Goal: Information Seeking & Learning: Compare options

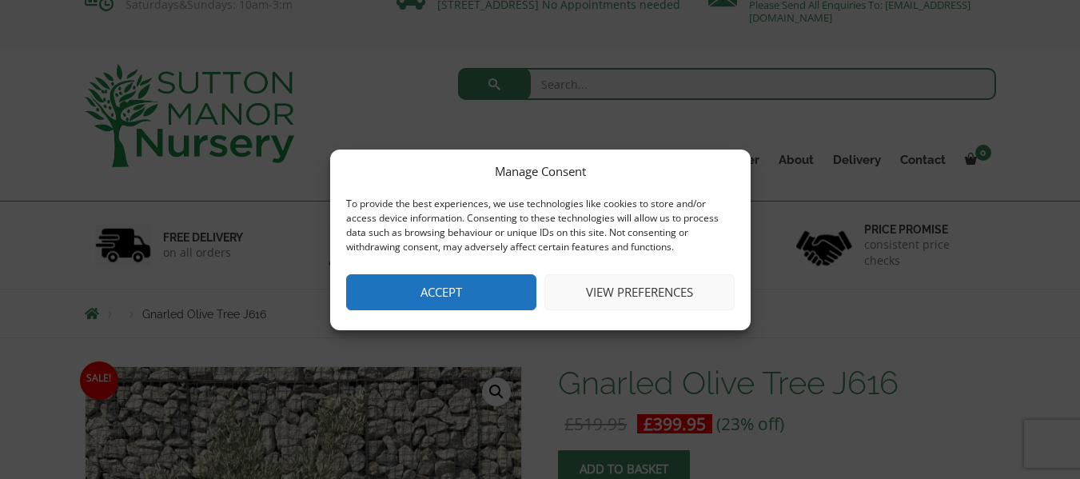
click at [436, 297] on button "Accept" at bounding box center [441, 292] width 190 height 36
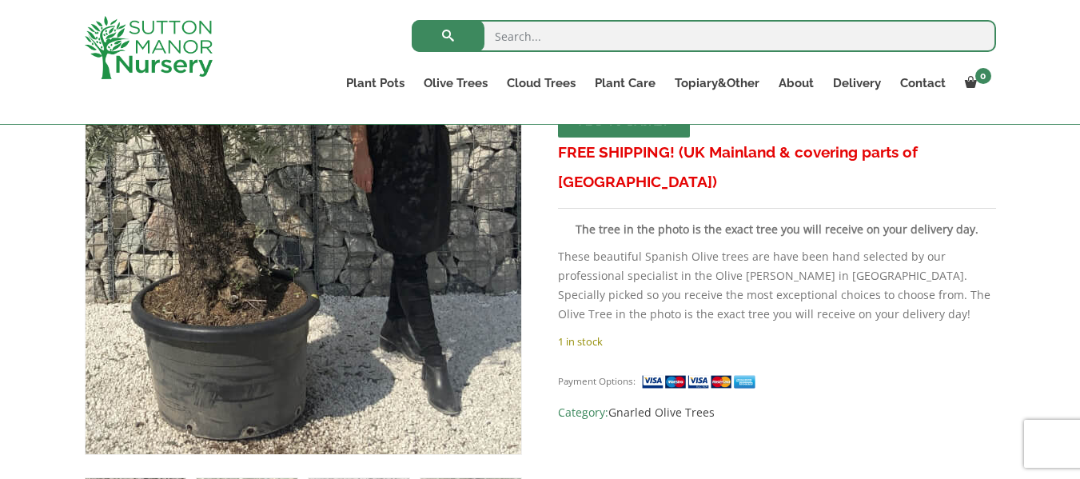
scroll to position [384, 0]
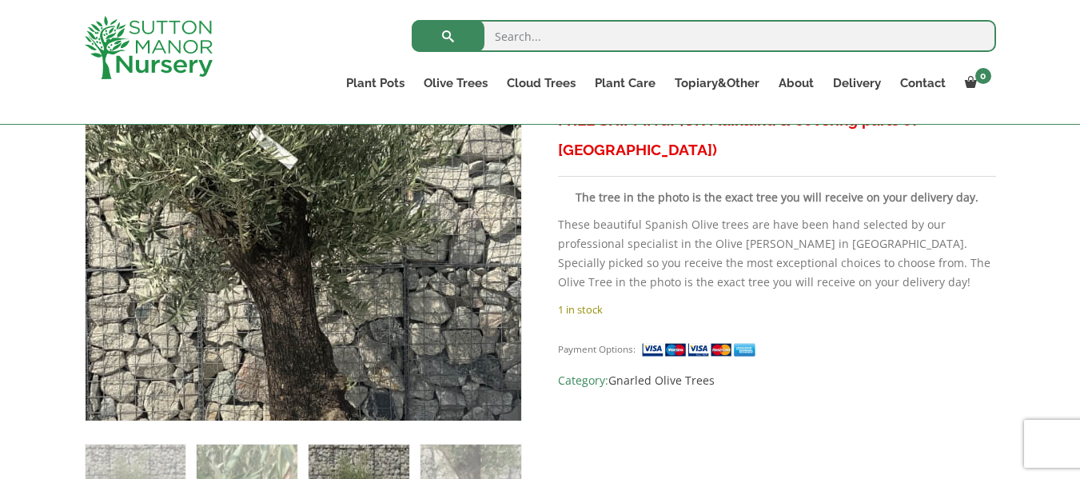
click at [328, 189] on img at bounding box center [282, 217] width 799 height 799
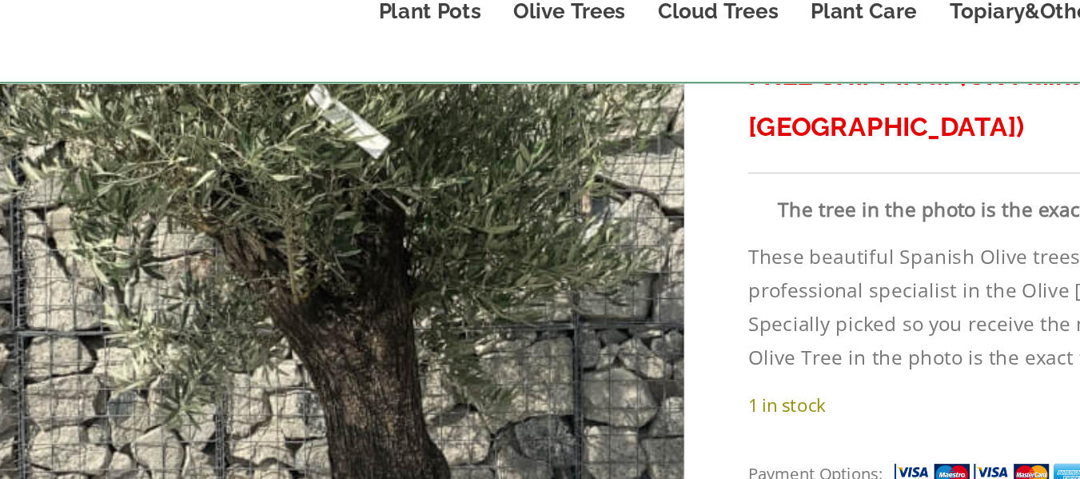
scroll to position [377, 0]
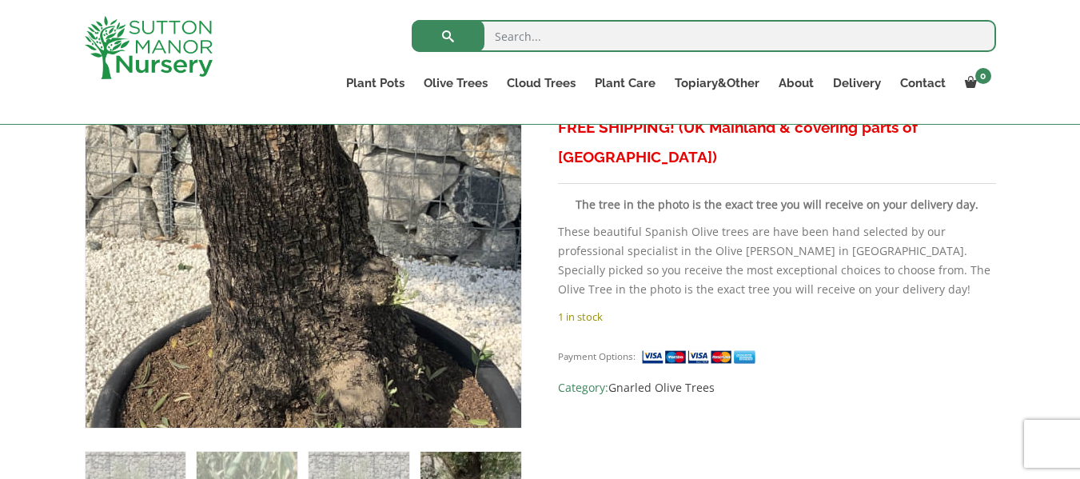
click at [366, 258] on img at bounding box center [250, 172] width 799 height 799
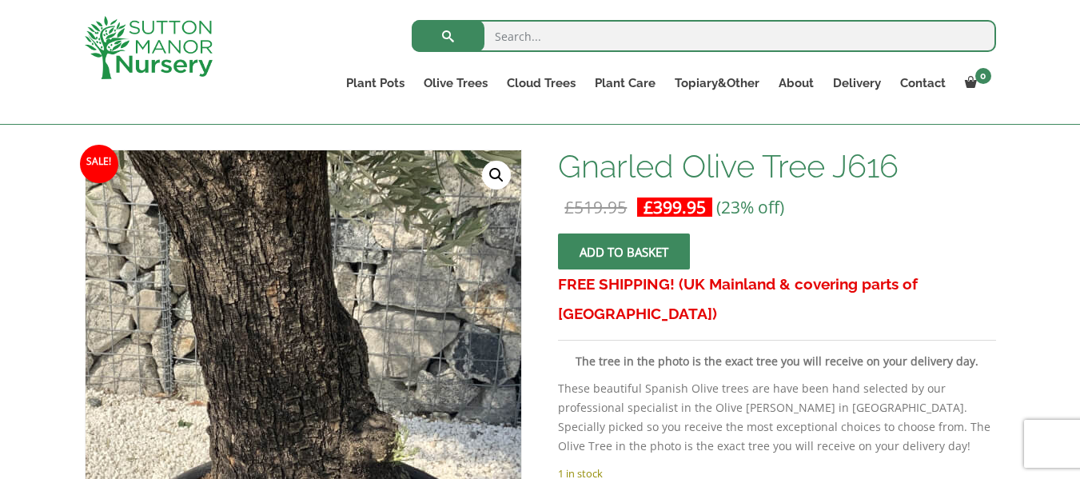
scroll to position [153, 0]
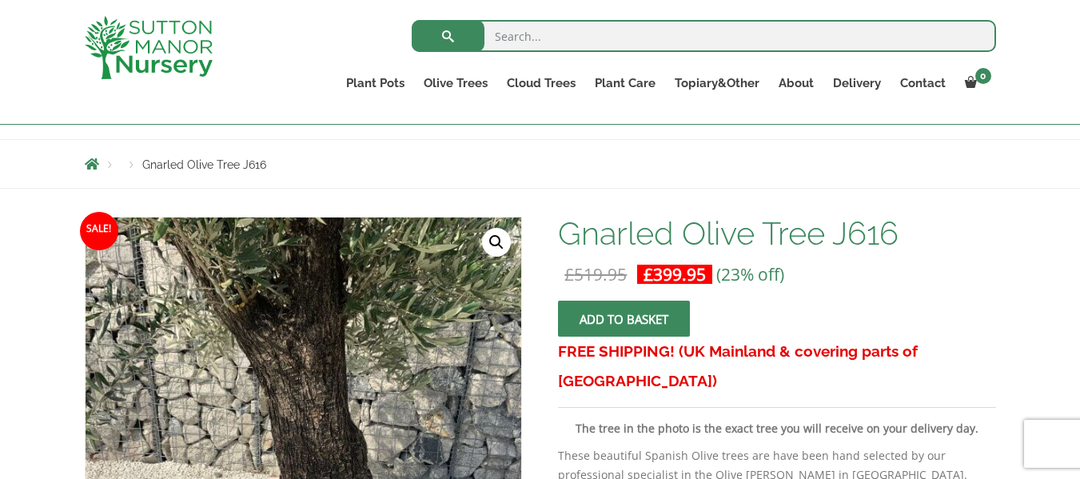
click at [92, 161] on span "Breadcrumbs" at bounding box center [92, 163] width 14 height 13
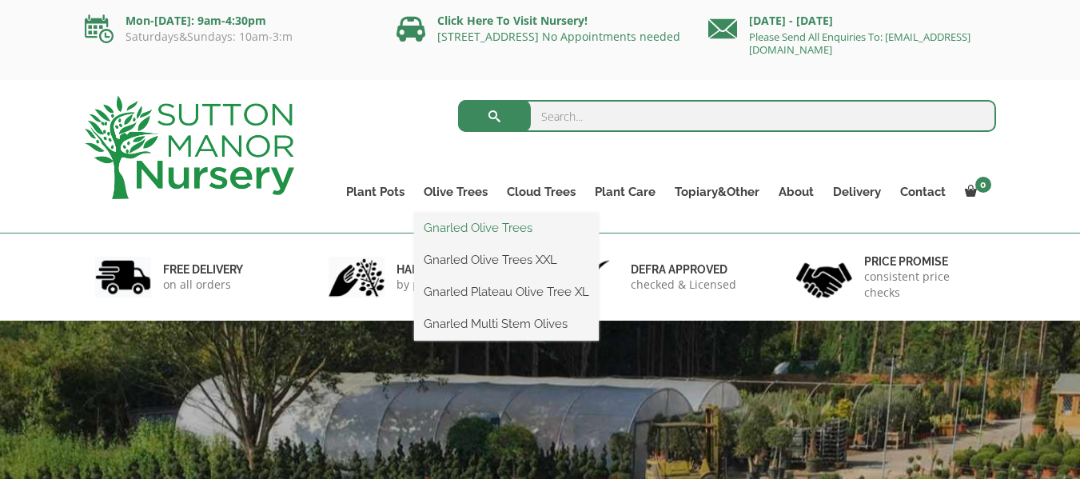
click at [475, 225] on link "Gnarled Olive Trees" at bounding box center [506, 228] width 185 height 24
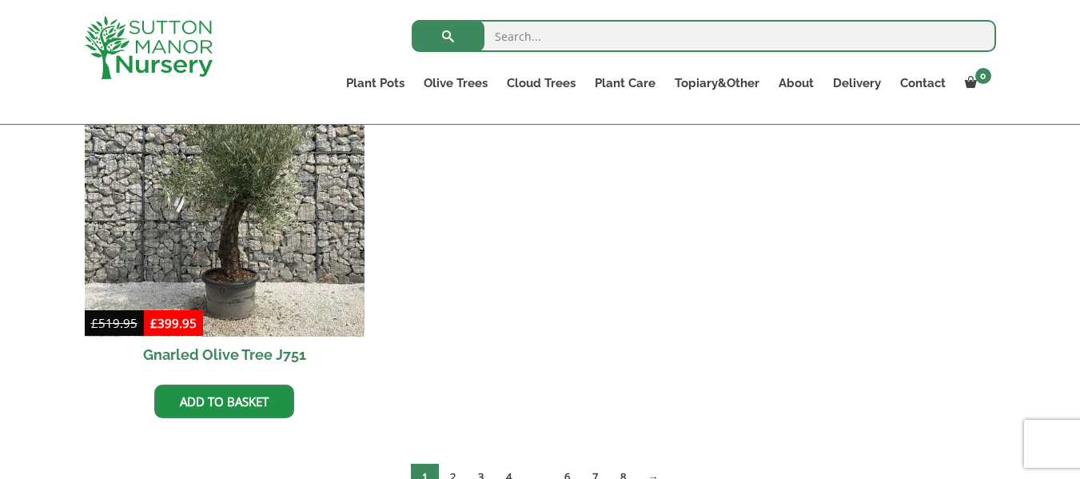
scroll to position [1695, 0]
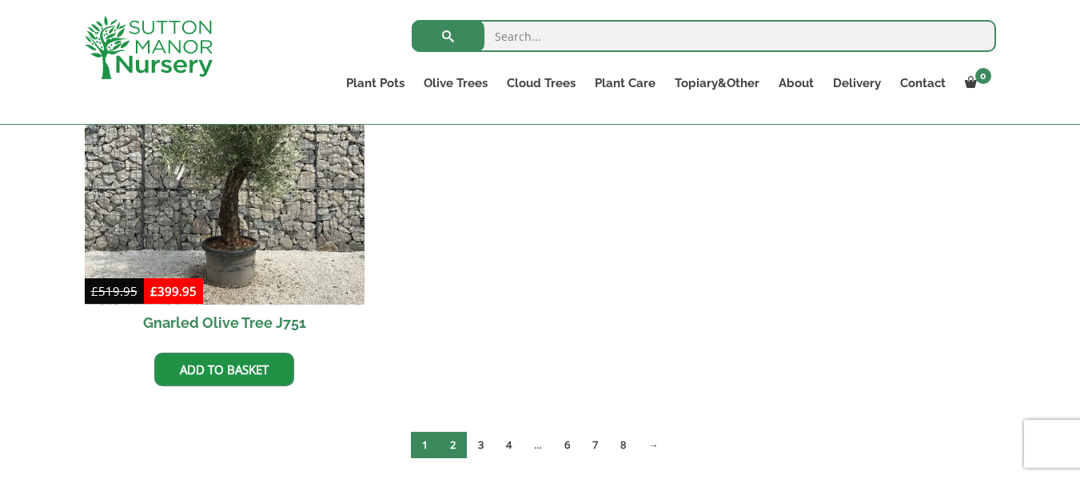
click at [451, 444] on link "2" at bounding box center [453, 445] width 28 height 26
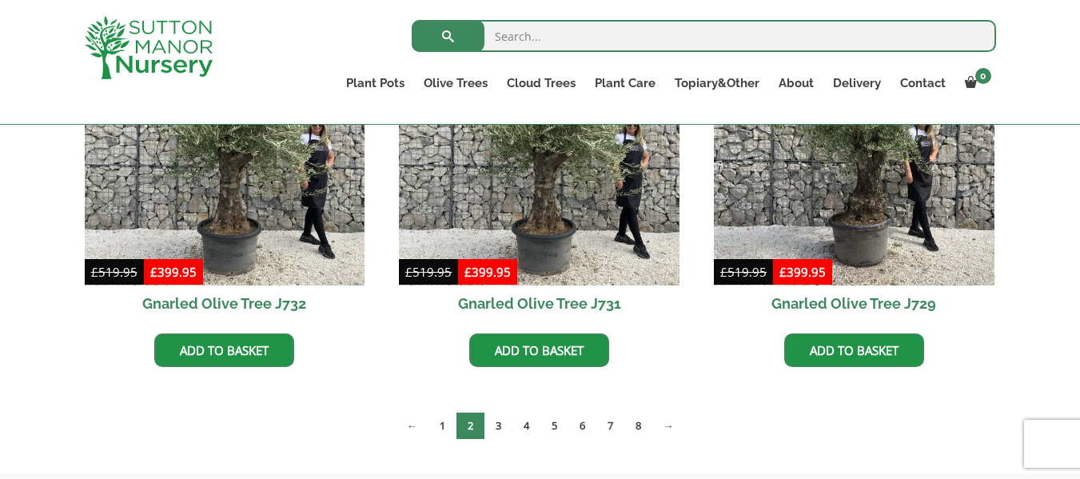
scroll to position [2110, 0]
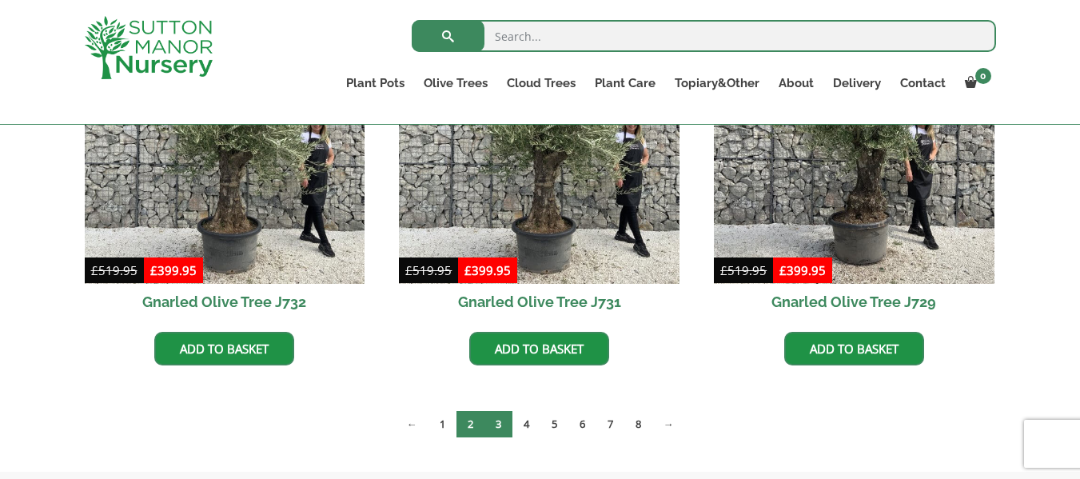
click at [496, 419] on link "3" at bounding box center [498, 424] width 28 height 26
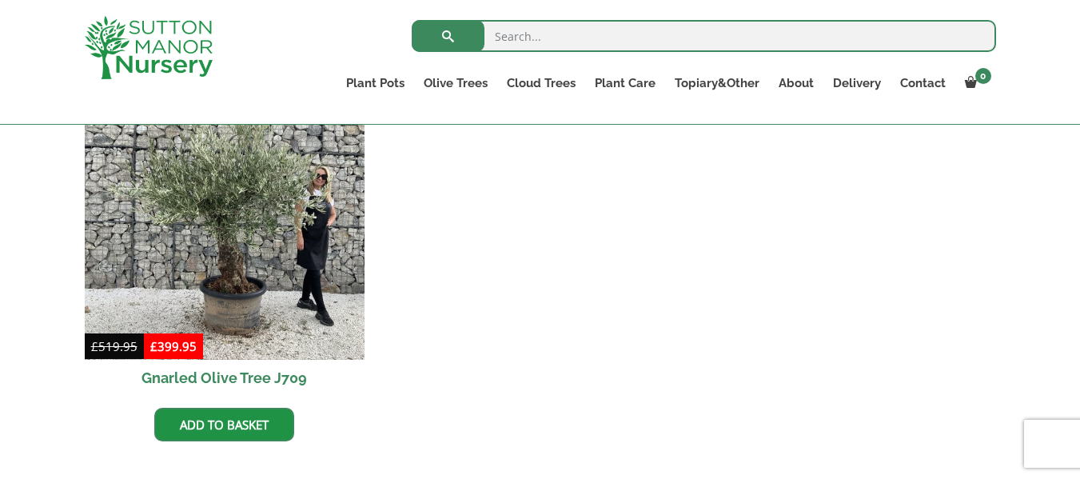
scroll to position [2558, 0]
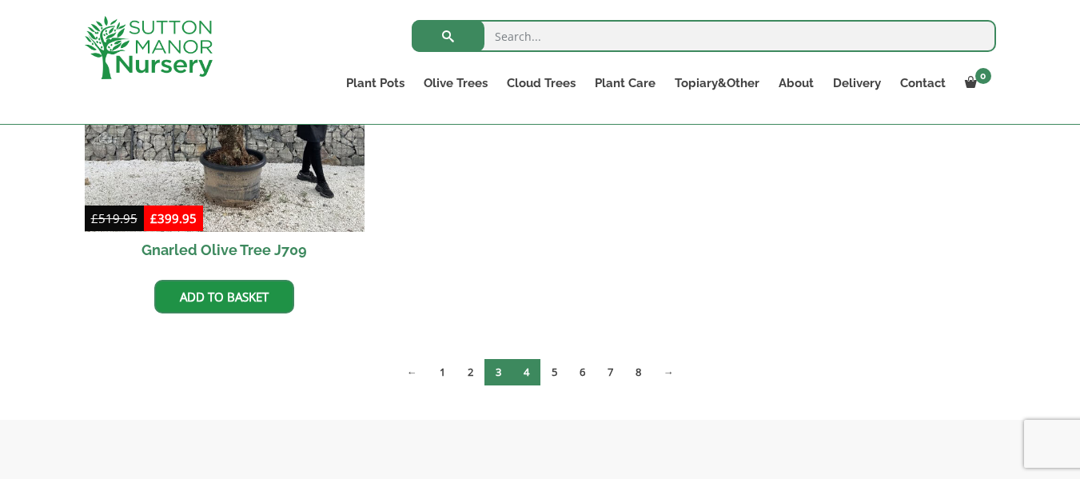
click at [527, 366] on link "4" at bounding box center [526, 372] width 28 height 26
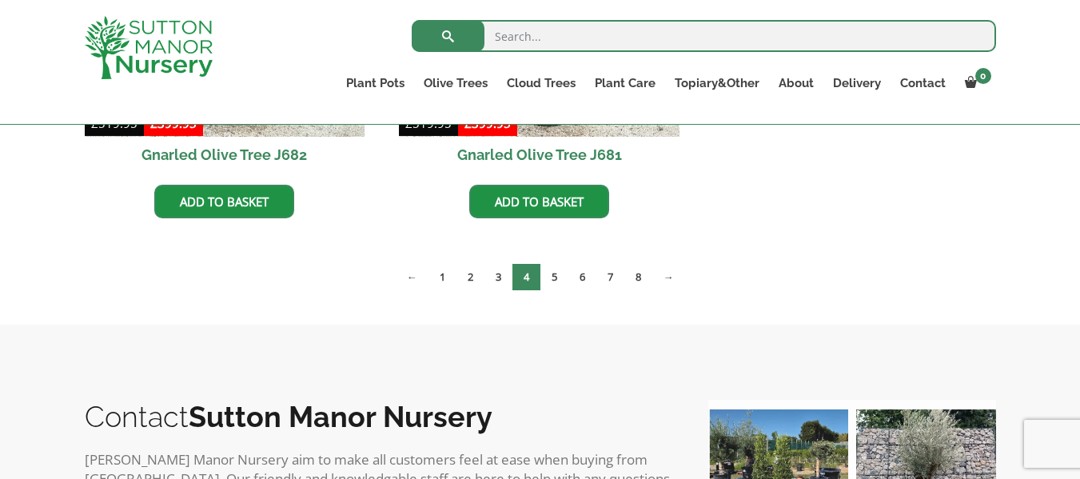
scroll to position [2654, 0]
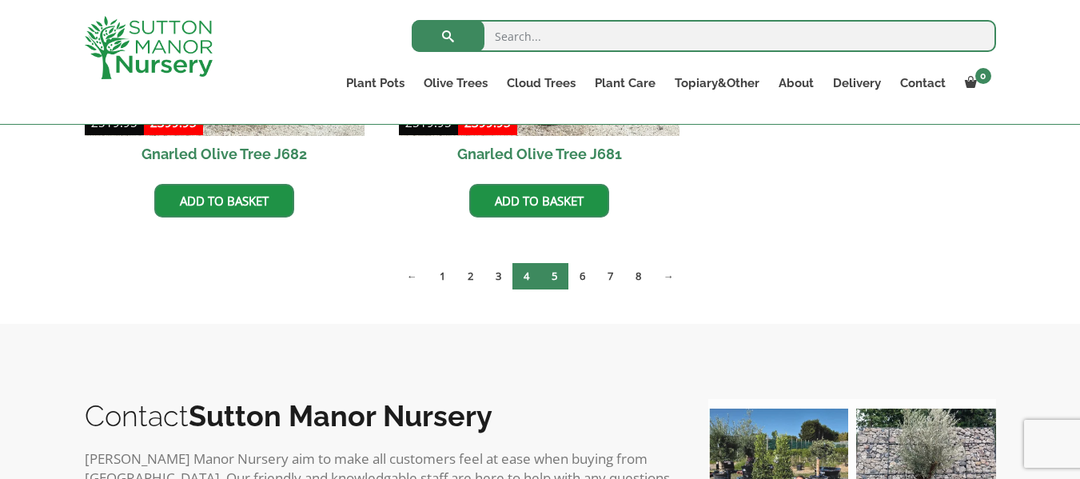
click at [554, 276] on link "5" at bounding box center [554, 276] width 28 height 26
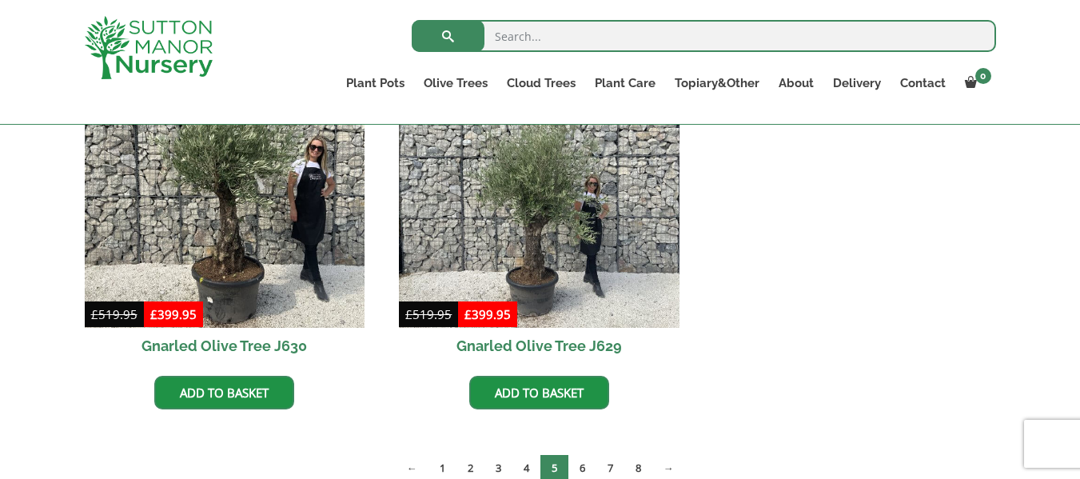
scroll to position [2590, 0]
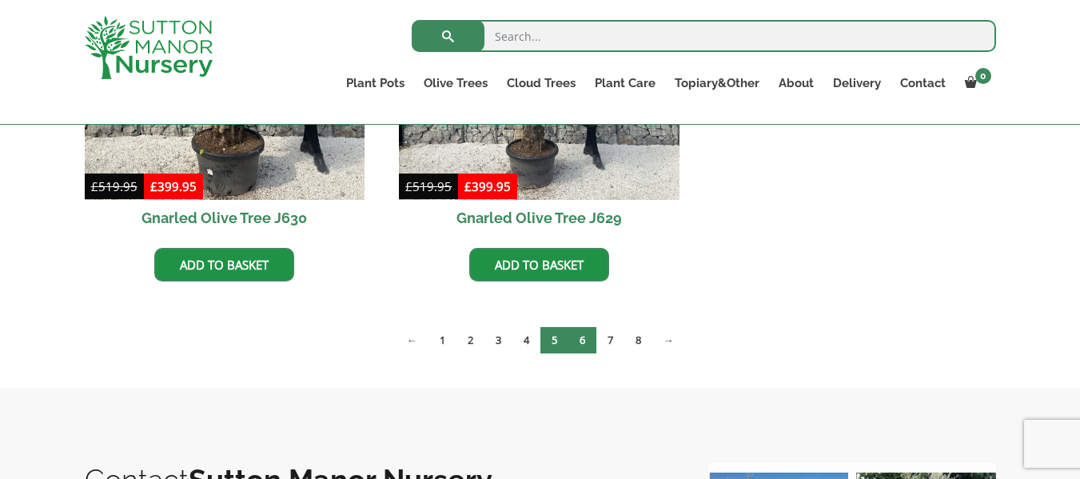
click at [580, 333] on link "6" at bounding box center [582, 340] width 28 height 26
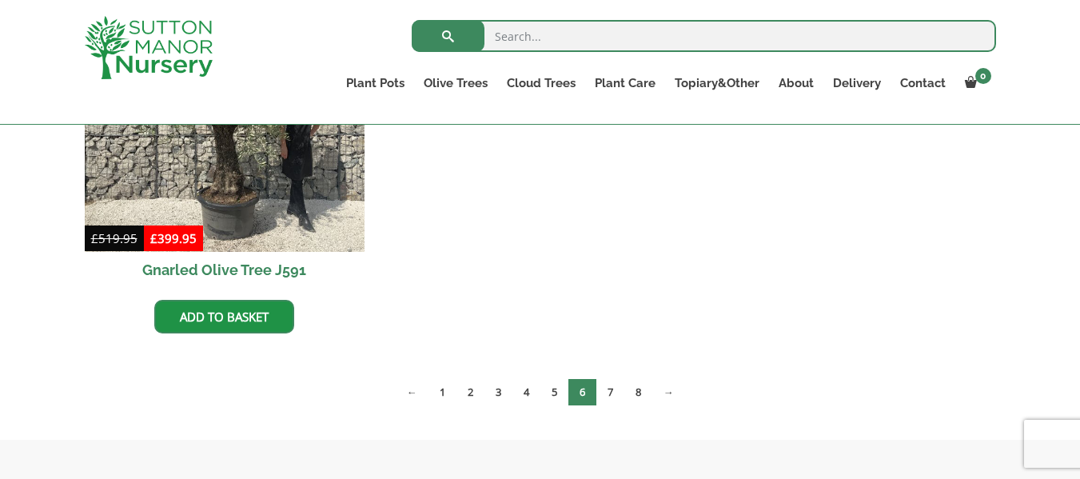
scroll to position [2974, 0]
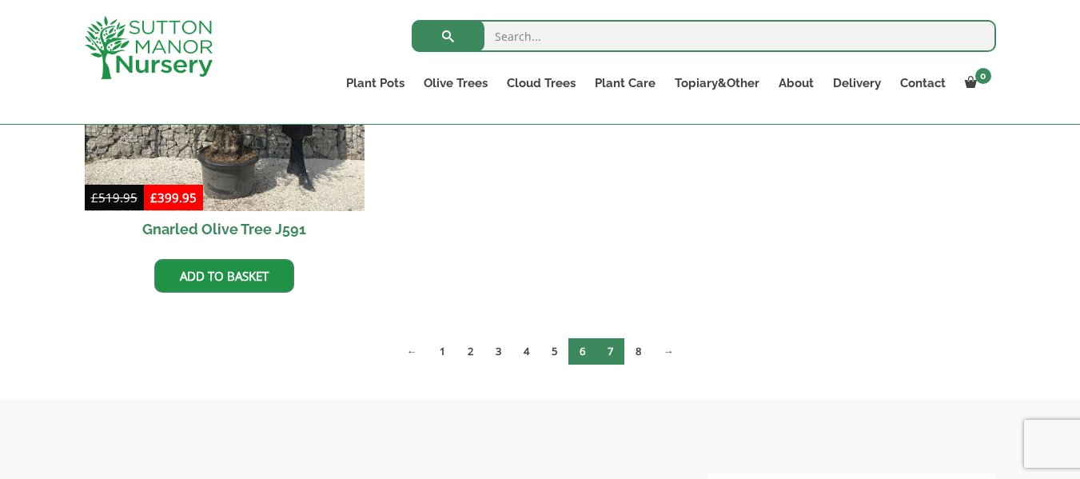
click at [606, 353] on link "7" at bounding box center [610, 351] width 28 height 26
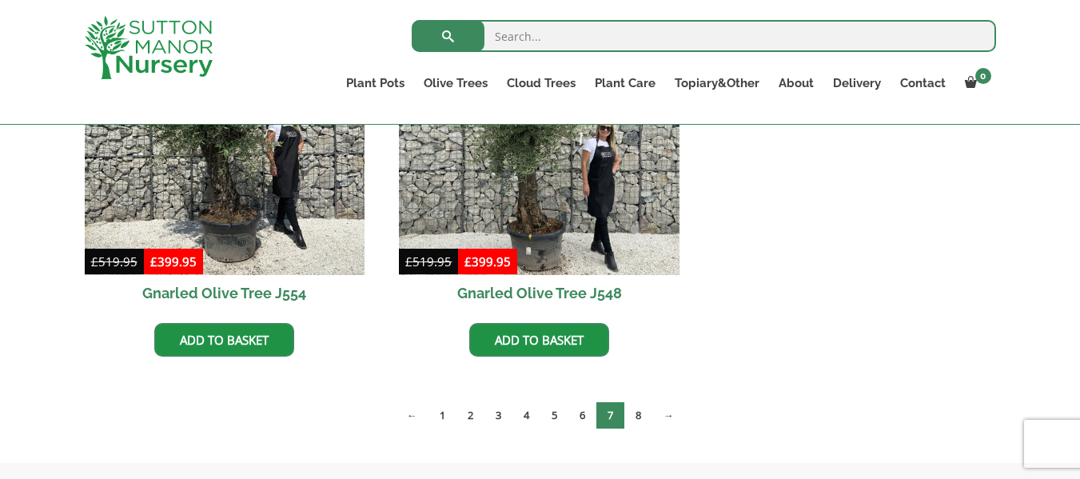
scroll to position [2942, 0]
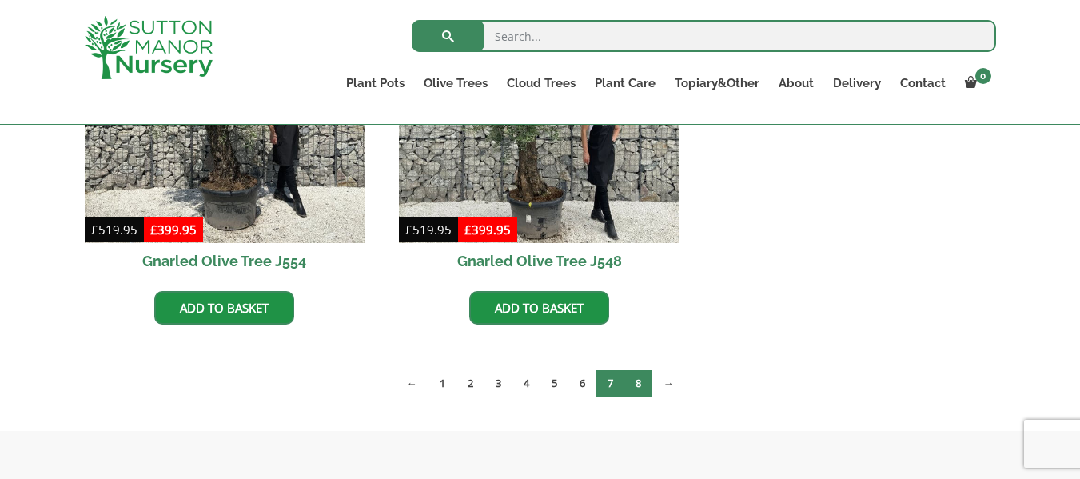
click at [638, 385] on link "8" at bounding box center [638, 383] width 28 height 26
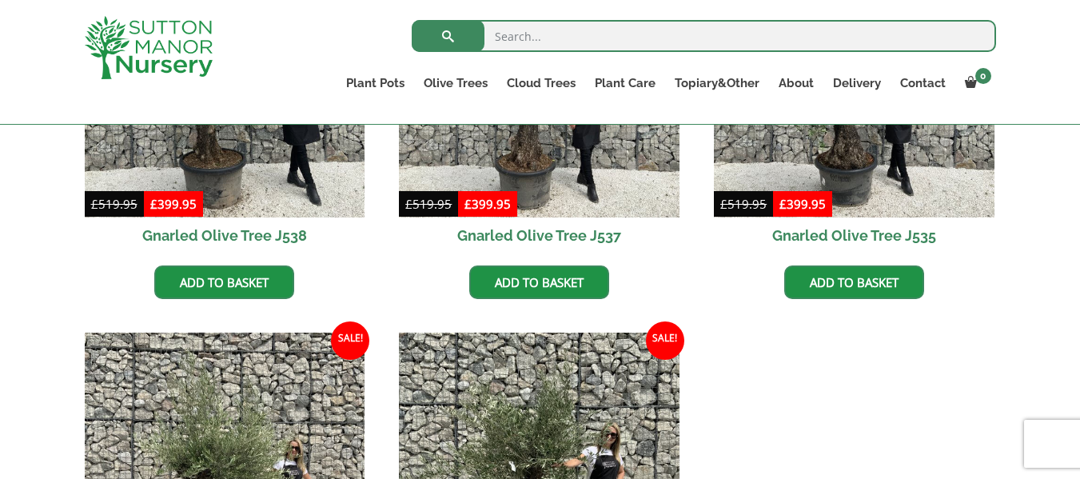
scroll to position [959, 0]
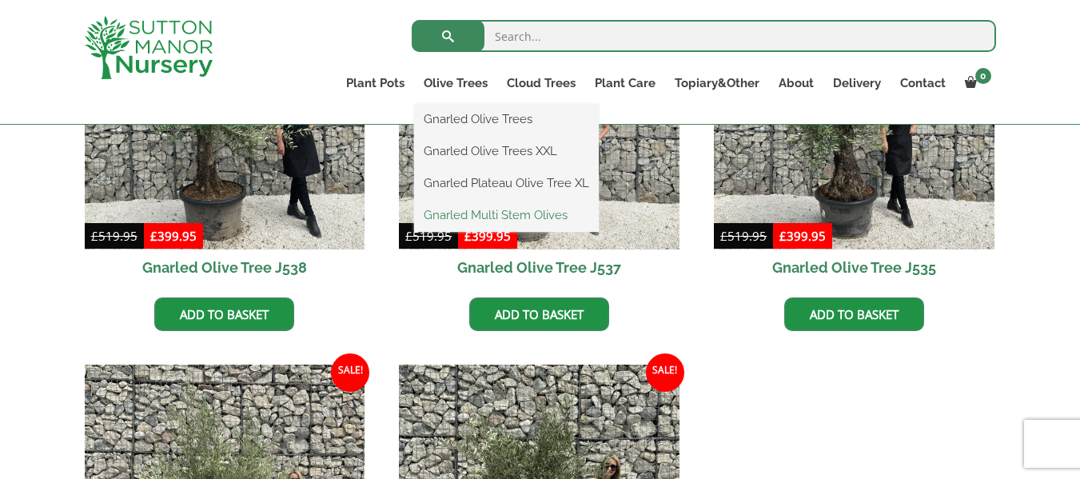
click at [505, 214] on link "Gnarled Multi Stem Olives" at bounding box center [506, 215] width 185 height 24
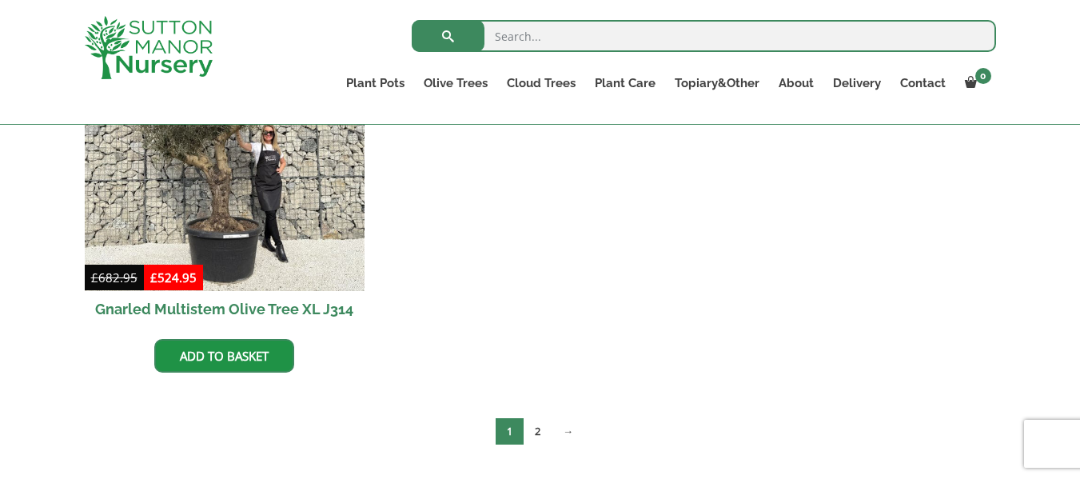
scroll to position [3198, 0]
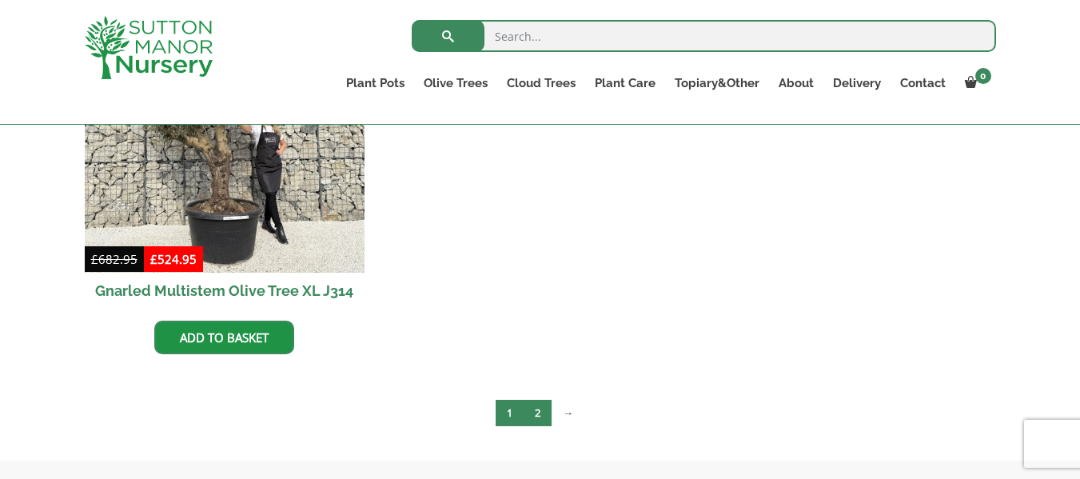
click at [540, 413] on link "2" at bounding box center [538, 413] width 28 height 26
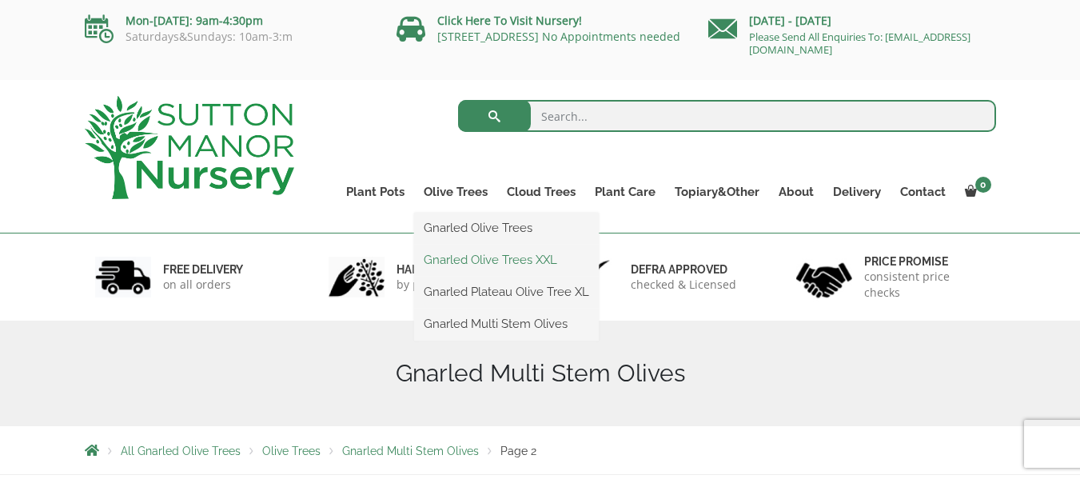
click at [523, 260] on link "Gnarled Olive Trees XXL" at bounding box center [506, 260] width 185 height 24
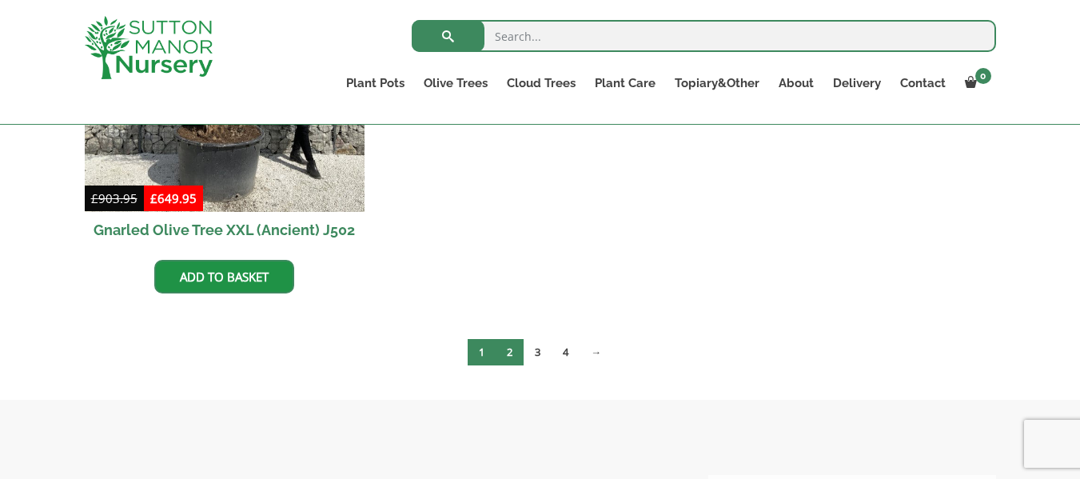
scroll to position [3038, 0]
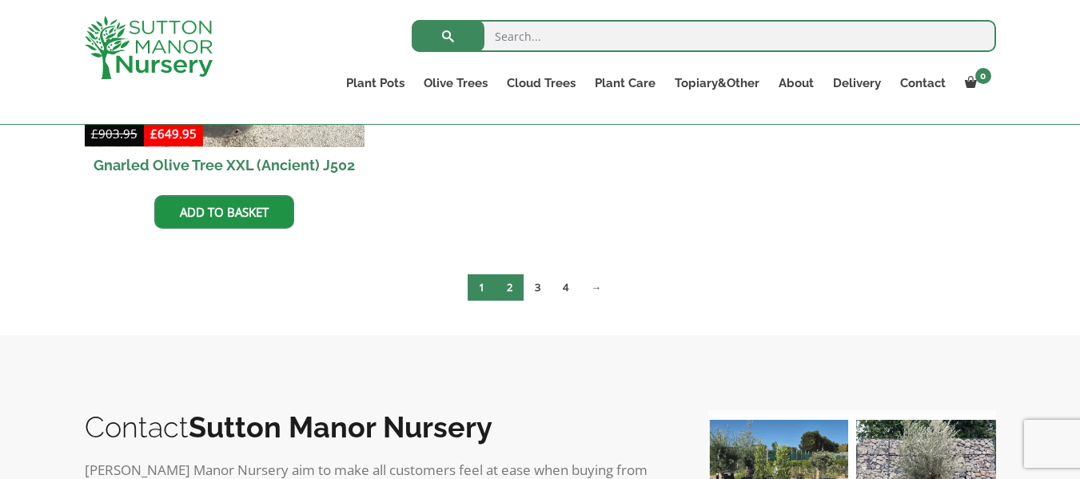
click at [507, 290] on link "2" at bounding box center [510, 287] width 28 height 26
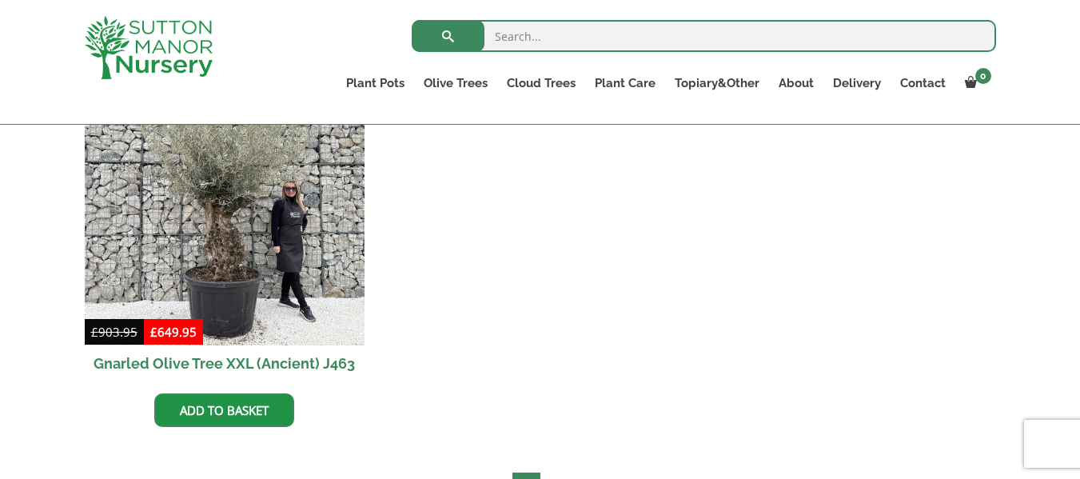
scroll to position [2878, 0]
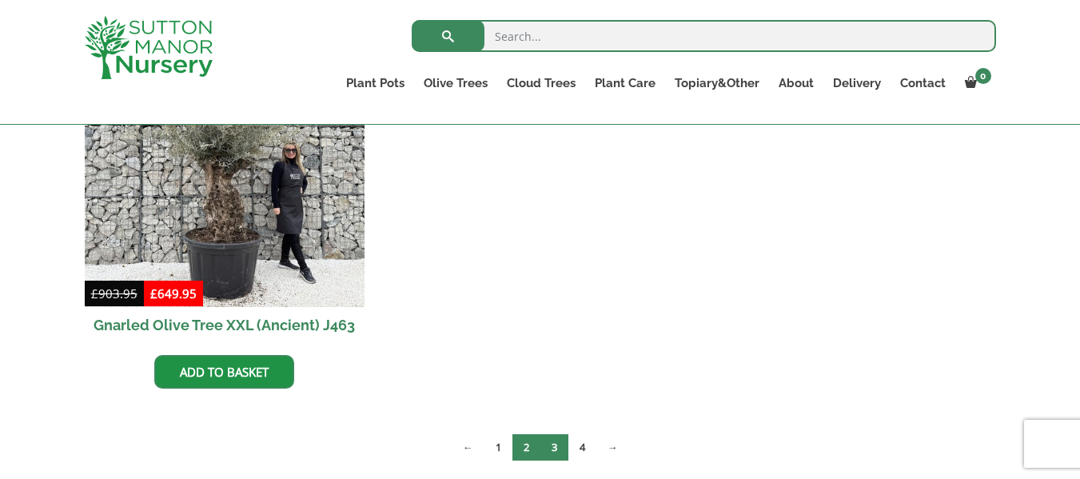
click at [553, 444] on link "3" at bounding box center [554, 447] width 28 height 26
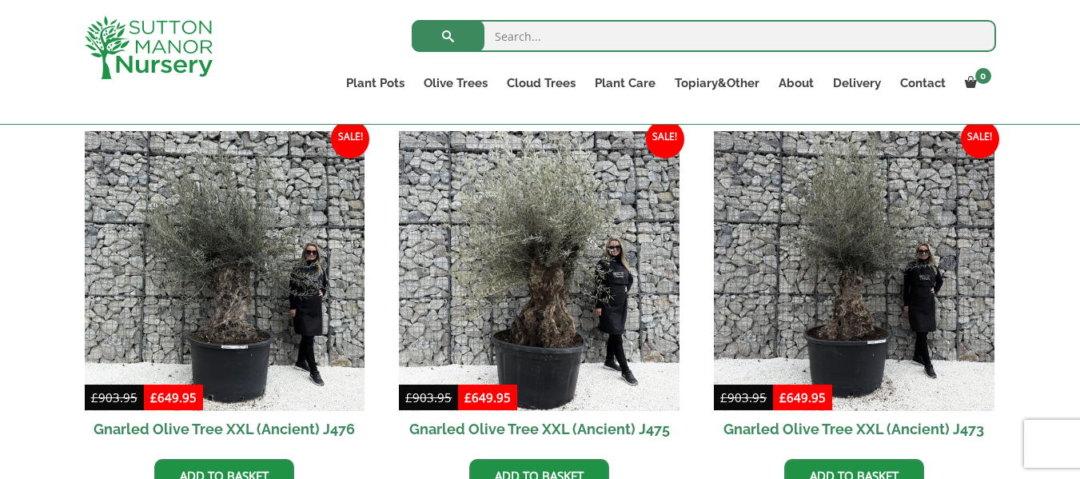
scroll to position [799, 0]
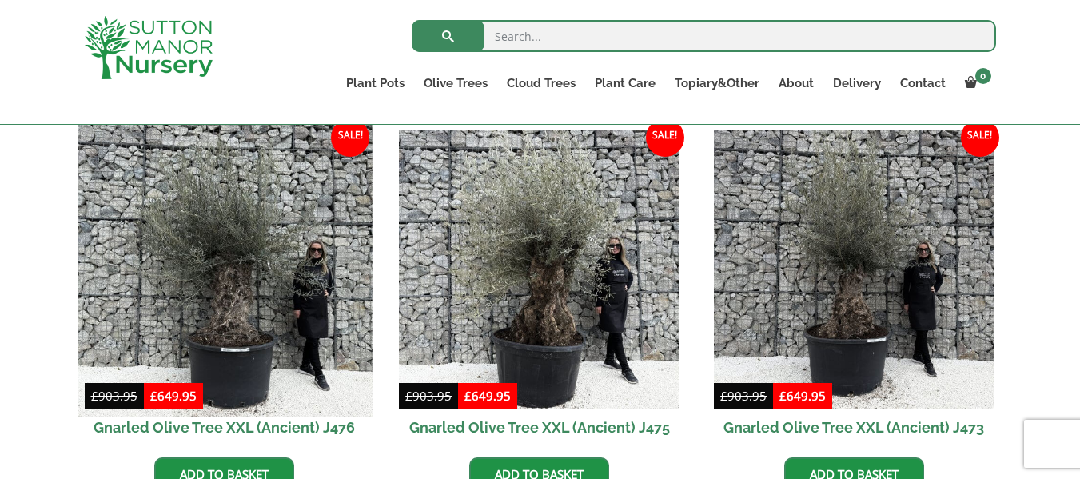
click at [244, 304] on img at bounding box center [225, 269] width 294 height 294
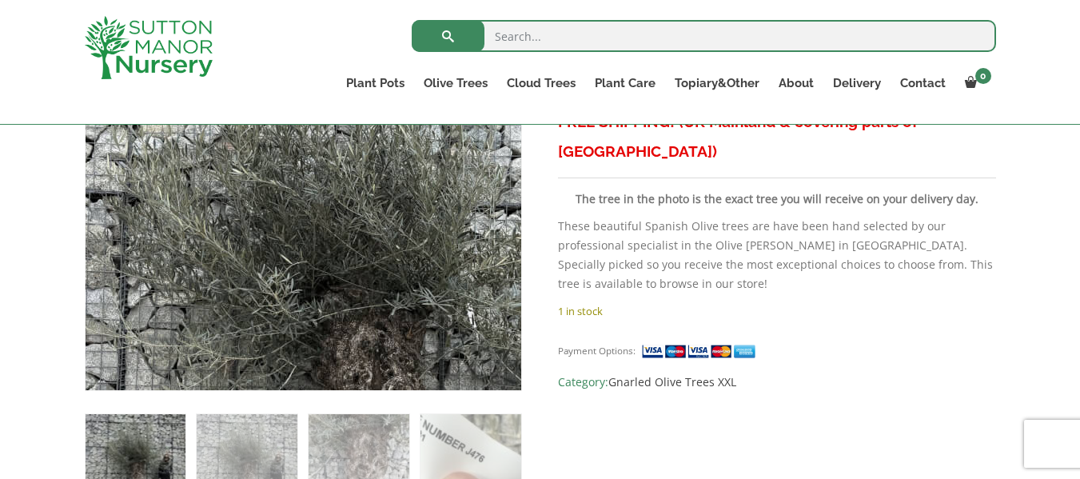
scroll to position [448, 0]
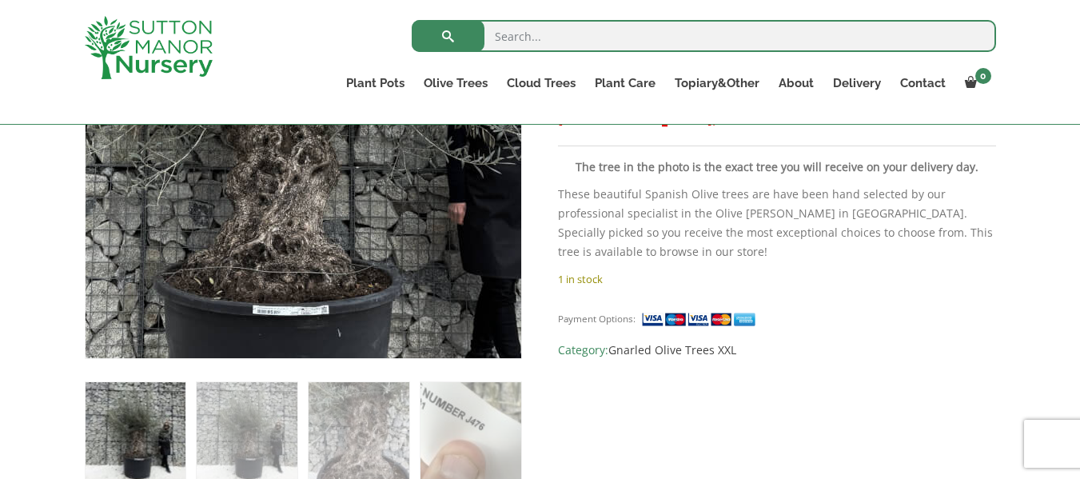
click at [352, 197] on img at bounding box center [262, 93] width 799 height 799
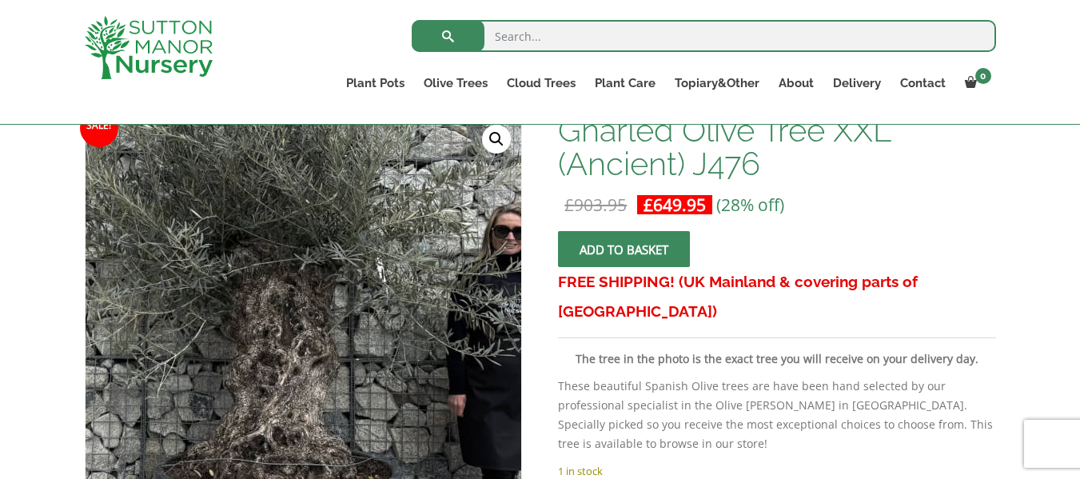
scroll to position [224, 0]
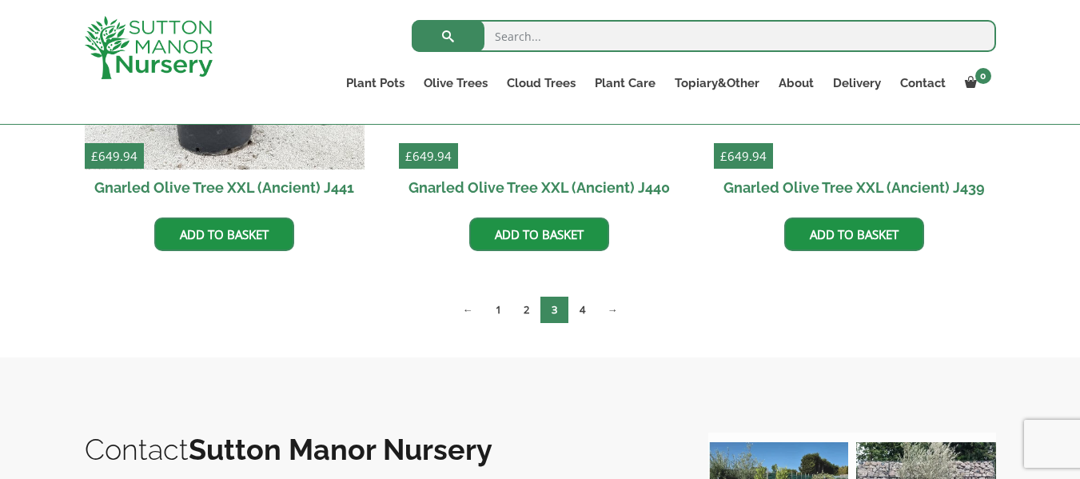
scroll to position [2622, 0]
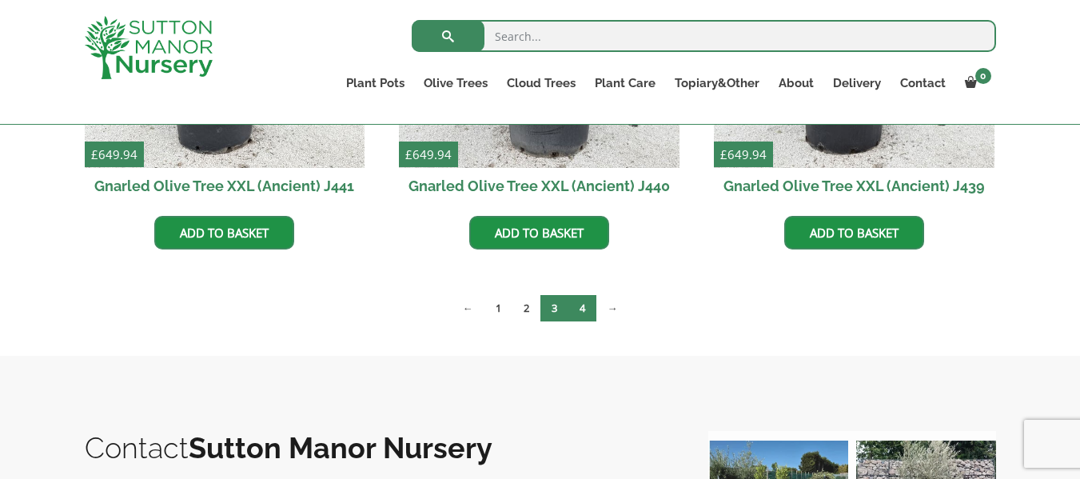
click at [581, 303] on link "4" at bounding box center [582, 308] width 28 height 26
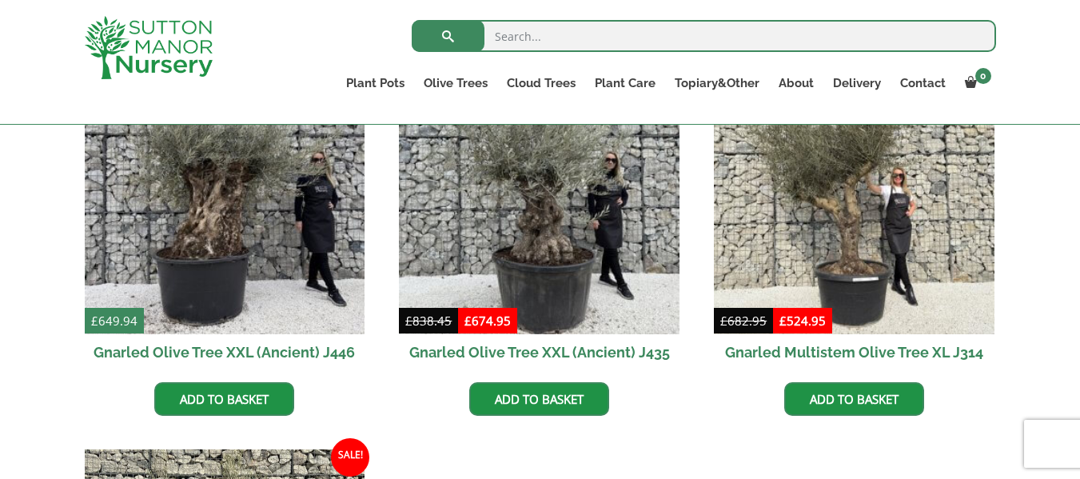
scroll to position [352, 0]
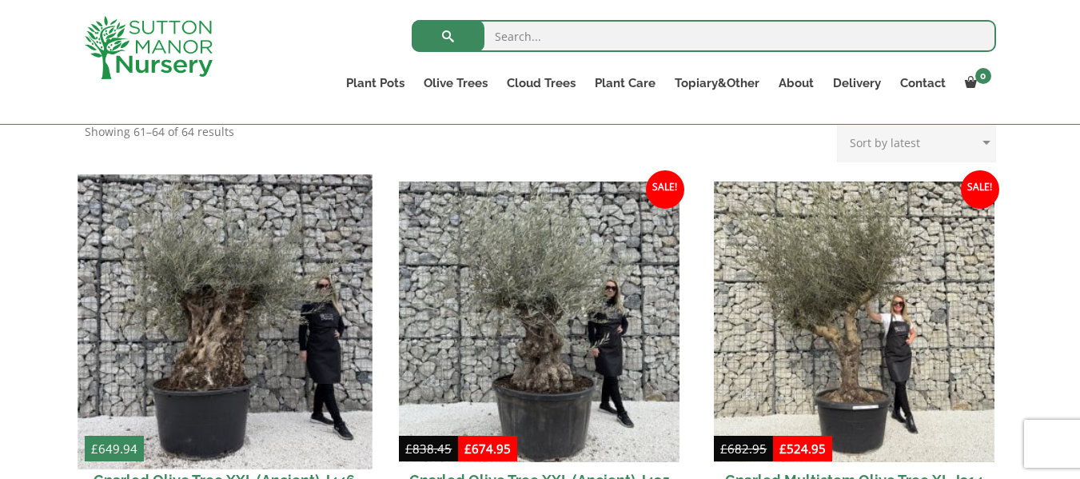
click at [216, 337] on img at bounding box center [225, 321] width 294 height 294
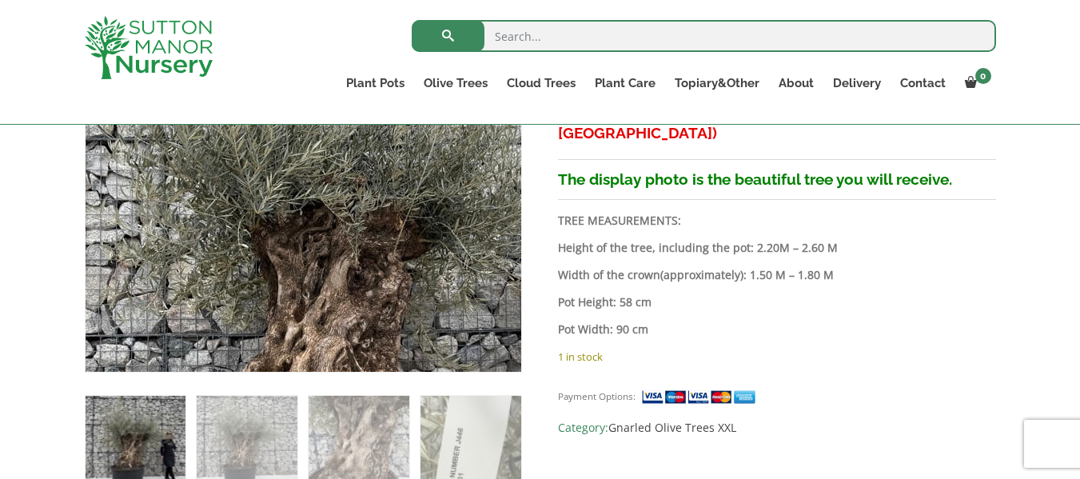
scroll to position [448, 0]
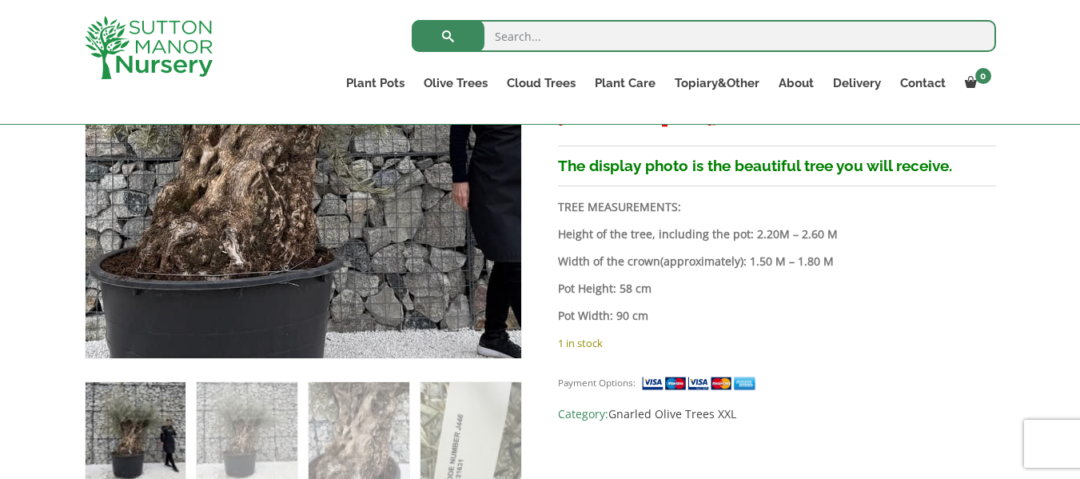
click at [352, 184] on img at bounding box center [272, 113] width 708 height 708
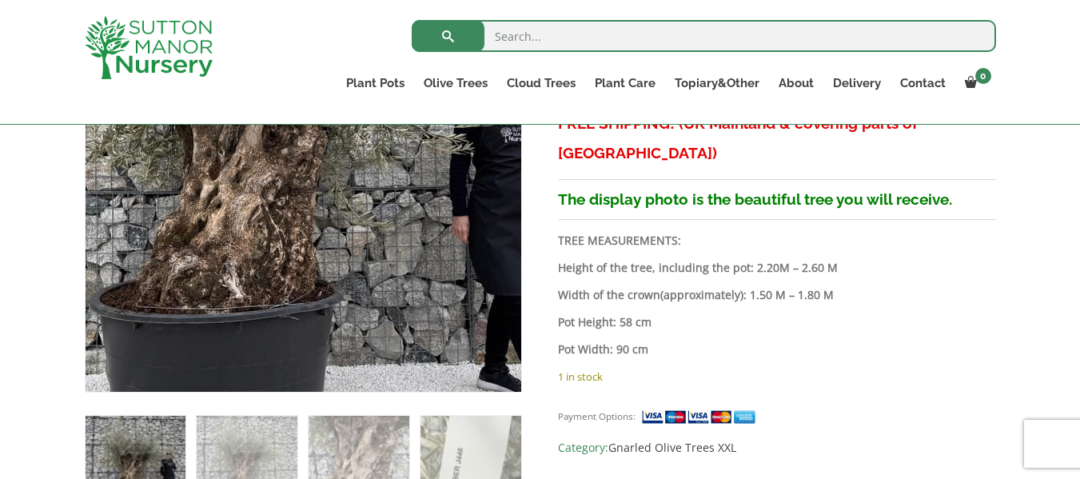
scroll to position [416, 0]
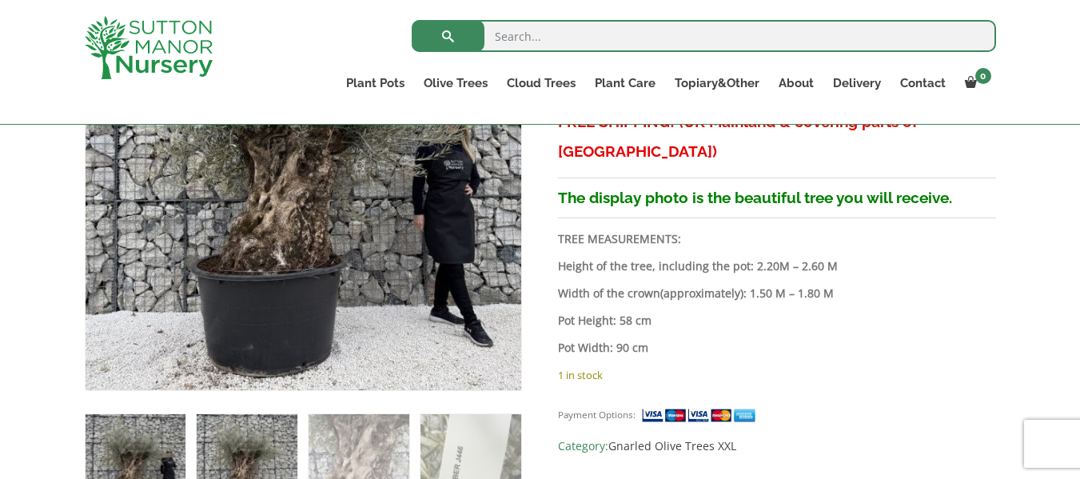
click at [254, 440] on img at bounding box center [247, 464] width 100 height 100
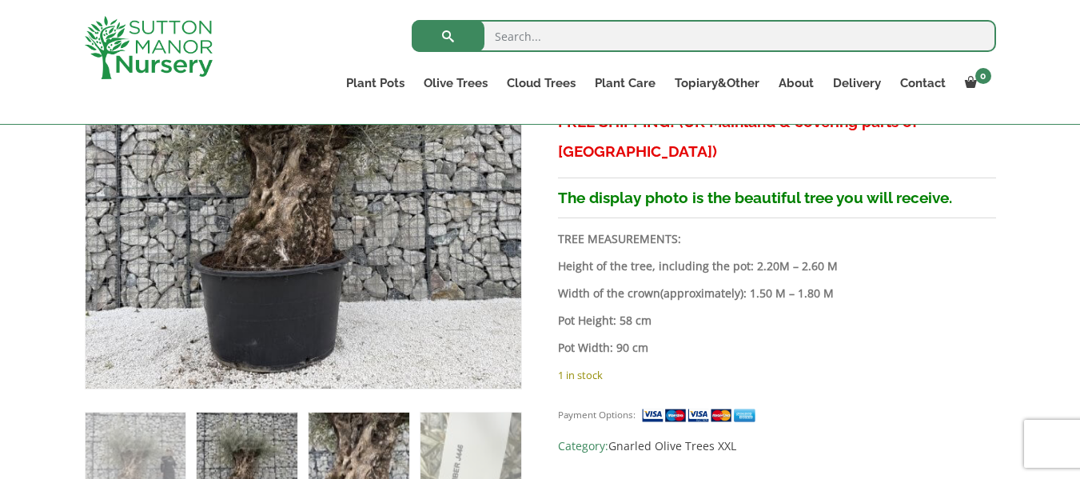
click at [352, 441] on img at bounding box center [359, 462] width 100 height 100
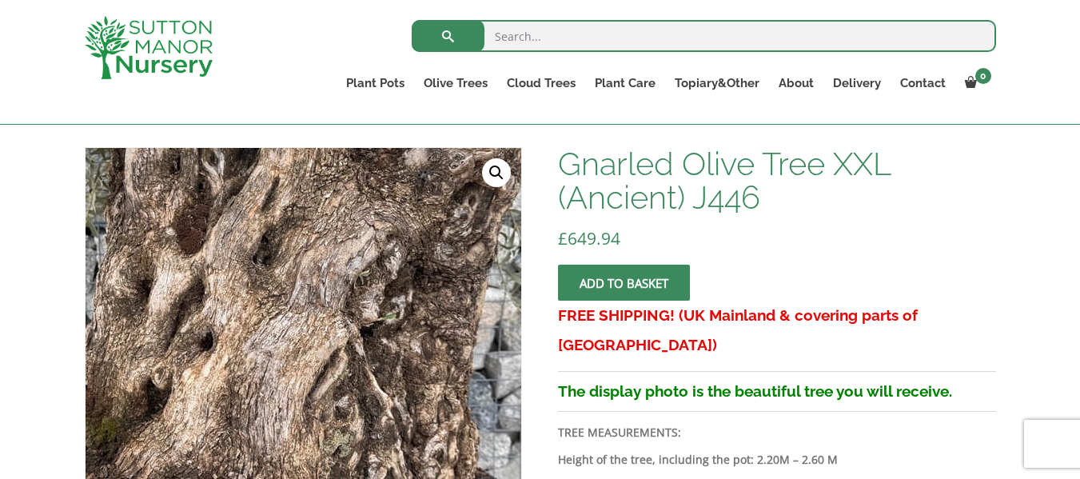
scroll to position [224, 0]
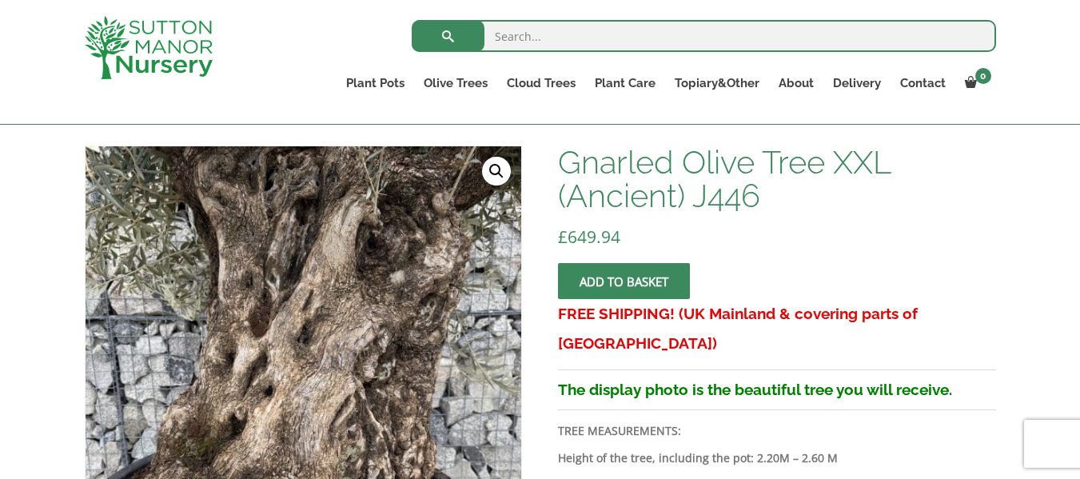
click at [496, 162] on link "🔍" at bounding box center [496, 171] width 29 height 29
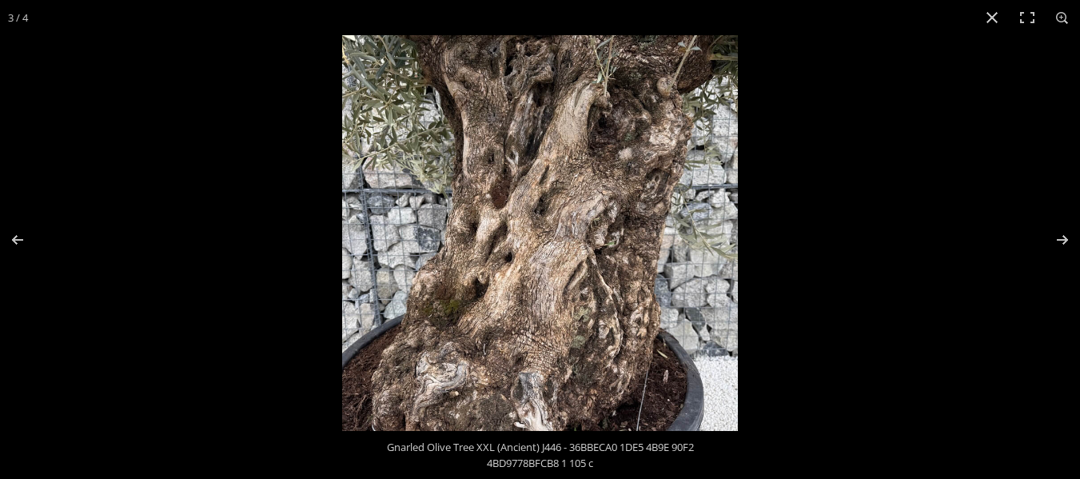
click at [556, 255] on img at bounding box center [540, 233] width 396 height 396
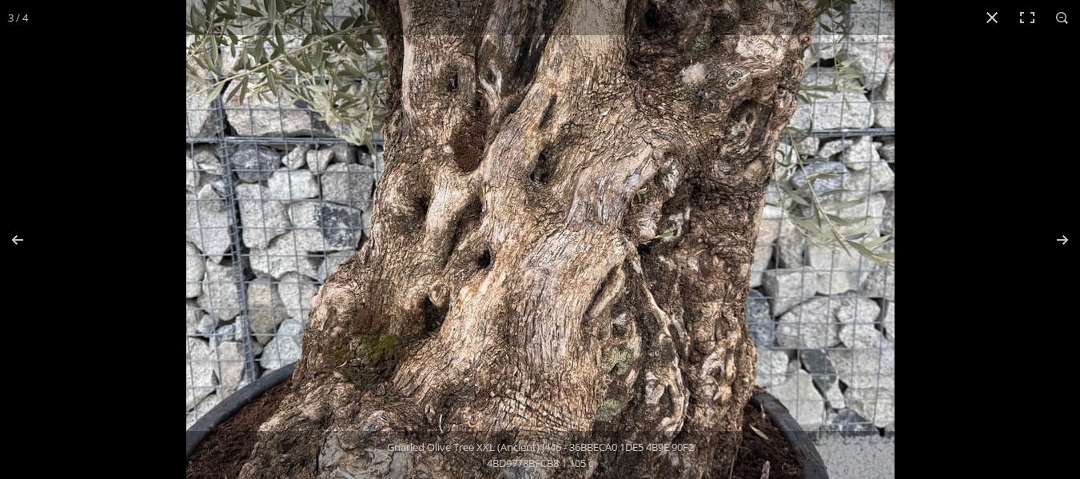
scroll to position [192, 0]
click at [991, 20] on button "Close (Esc)" at bounding box center [991, 17] width 35 height 35
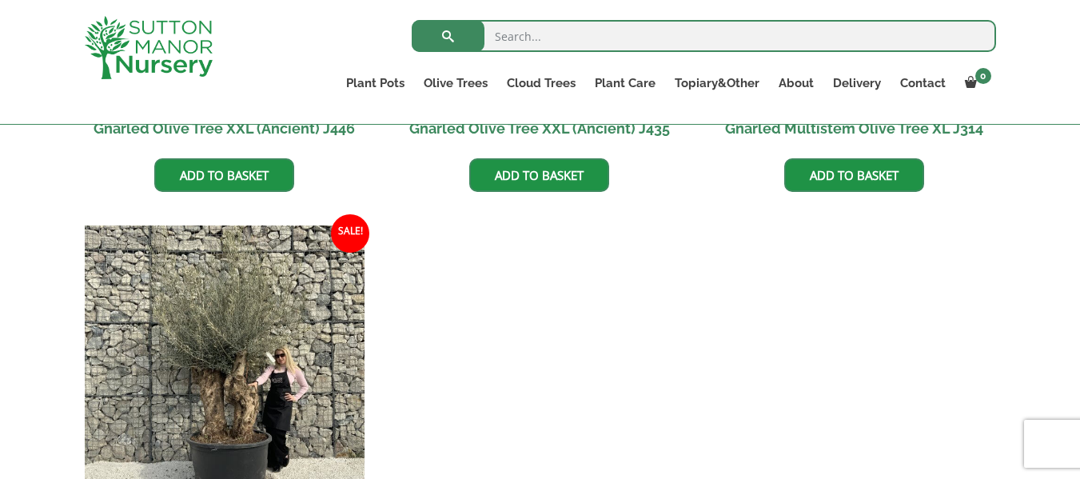
scroll to position [671, 0]
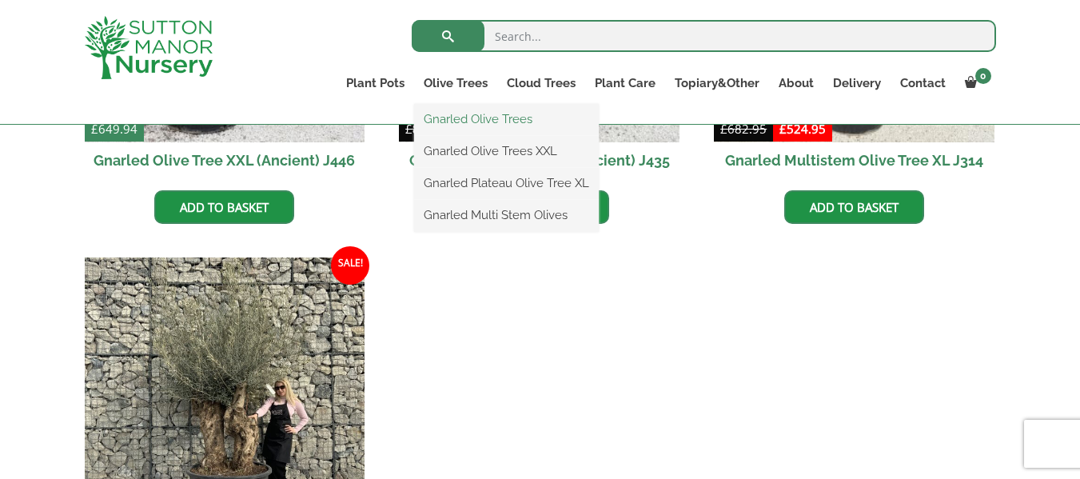
click at [484, 115] on link "Gnarled Olive Trees" at bounding box center [506, 119] width 185 height 24
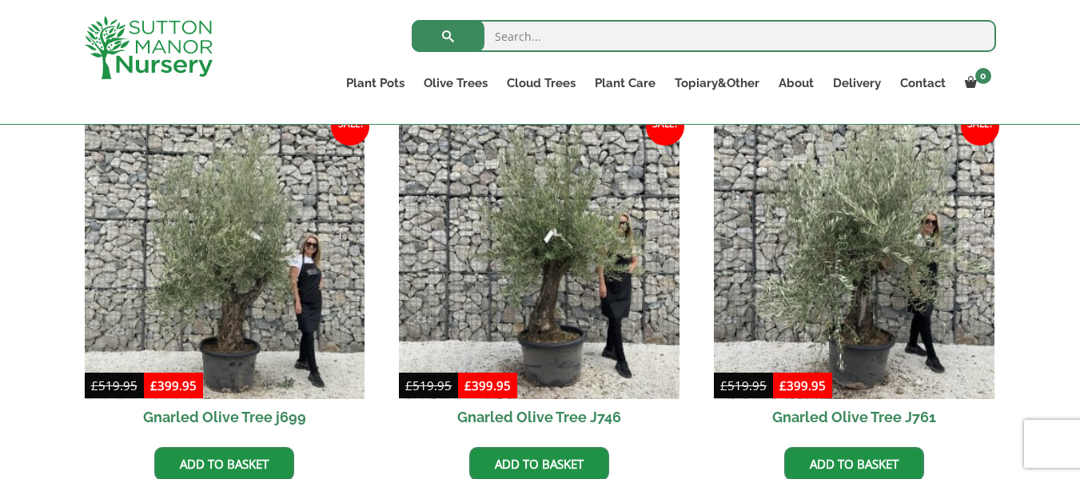
scroll to position [416, 0]
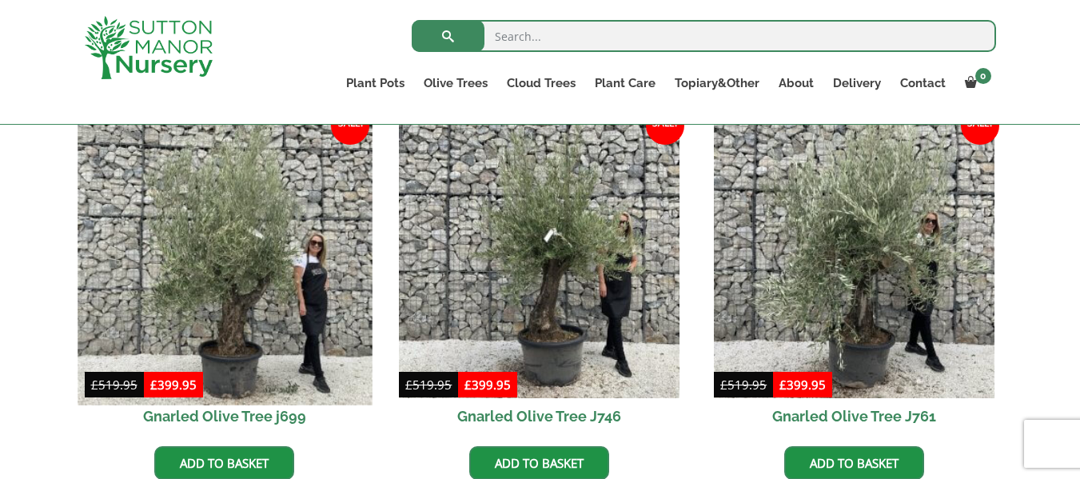
click at [263, 297] on img at bounding box center [225, 257] width 294 height 294
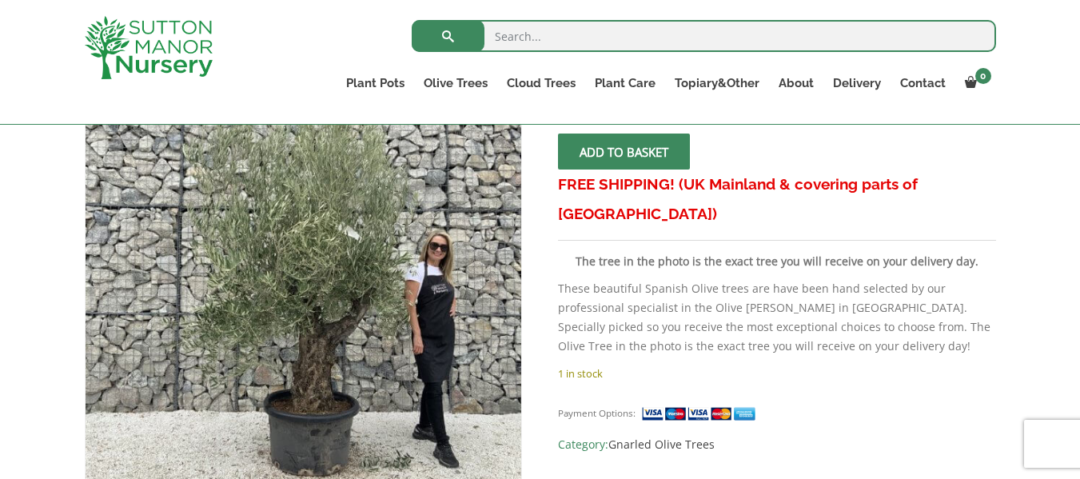
click at [347, 352] on img at bounding box center [304, 268] width 436 height 436
click at [360, 375] on img at bounding box center [268, 202] width 708 height 708
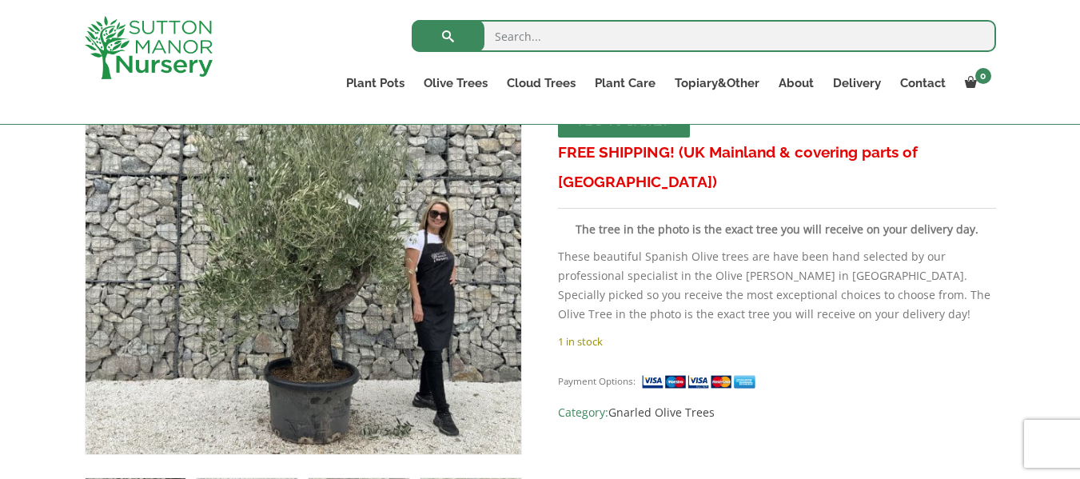
scroll to position [384, 0]
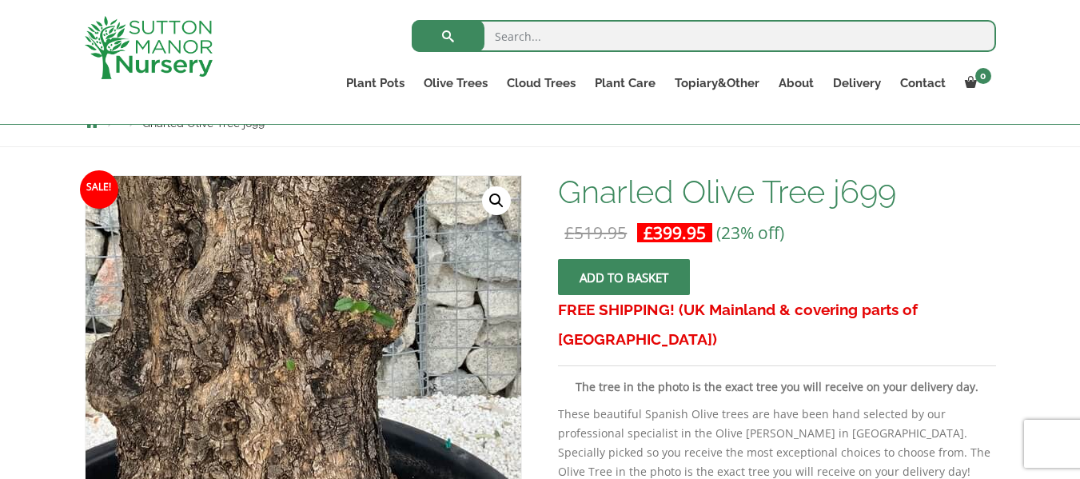
scroll to position [192, 0]
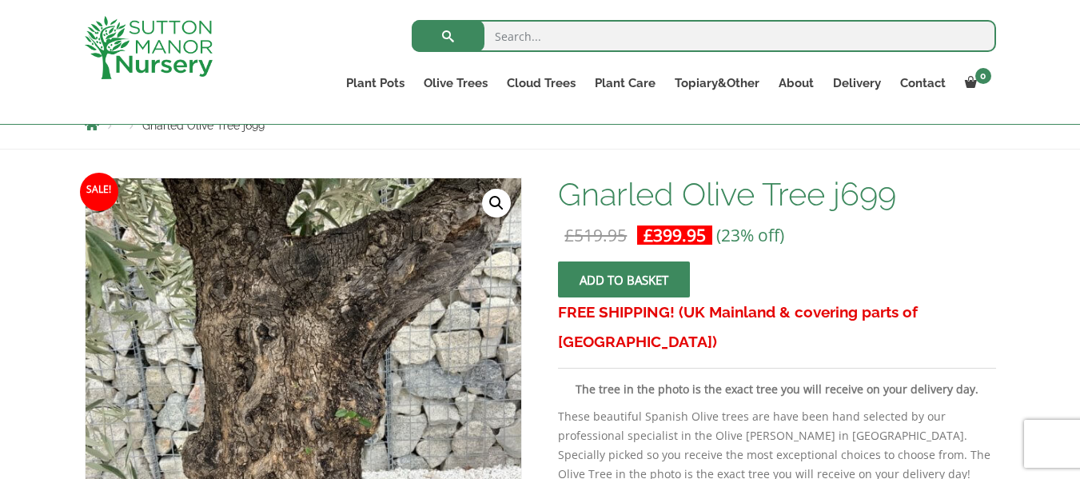
click at [496, 200] on link "🔍" at bounding box center [496, 203] width 29 height 29
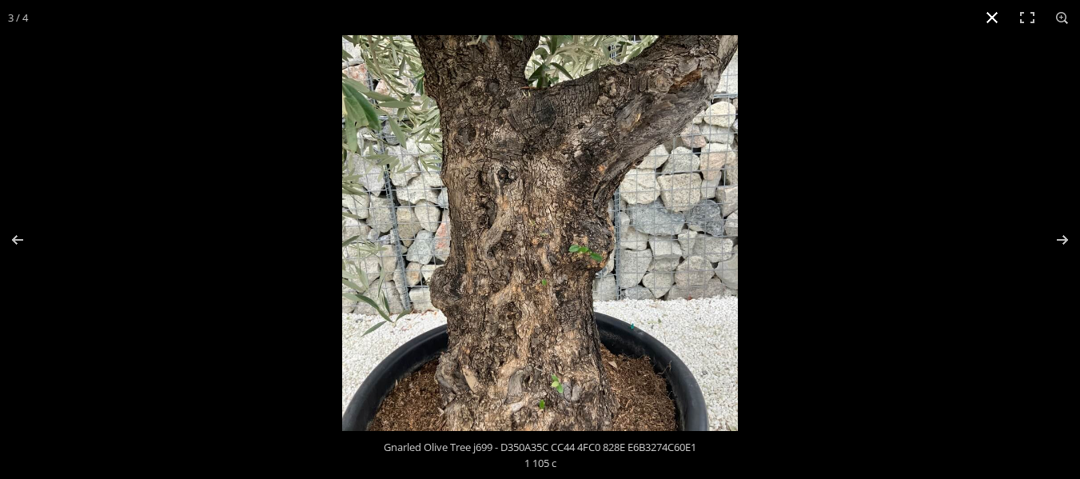
click at [873, 297] on div at bounding box center [882, 274] width 1080 height 479
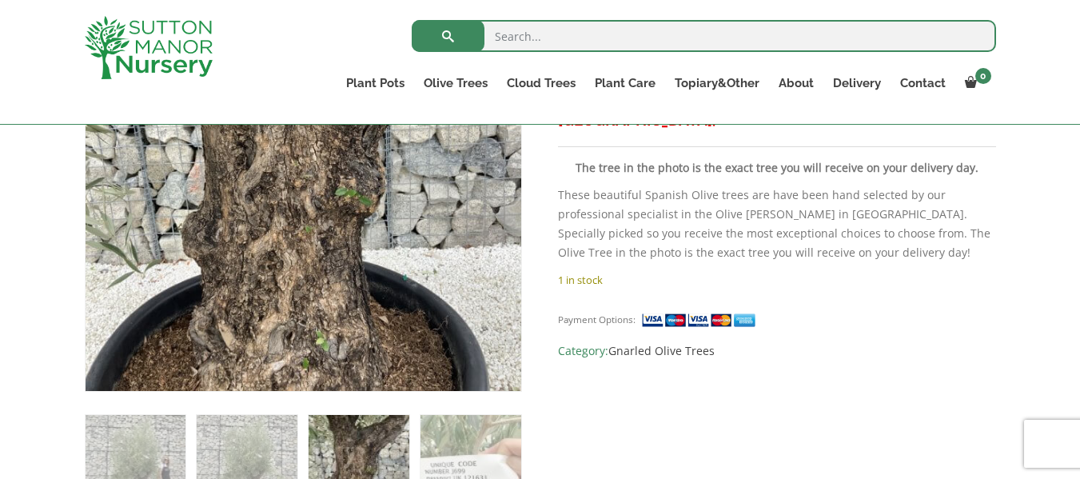
scroll to position [416, 0]
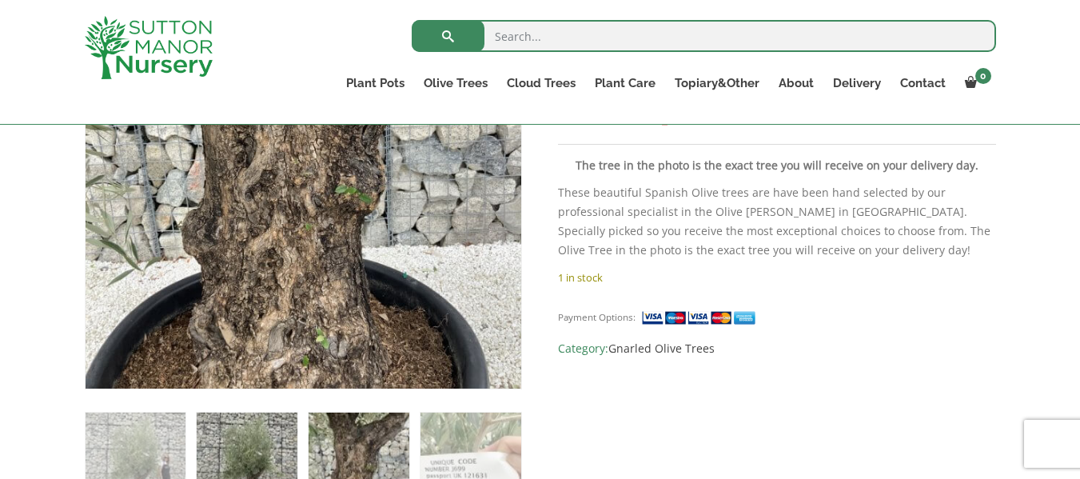
click at [233, 449] on img at bounding box center [247, 462] width 100 height 100
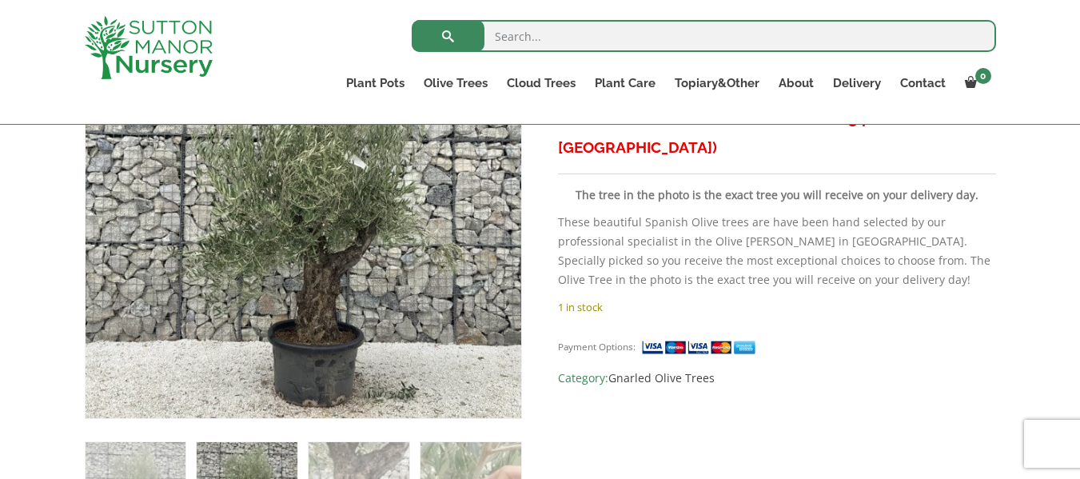
scroll to position [384, 0]
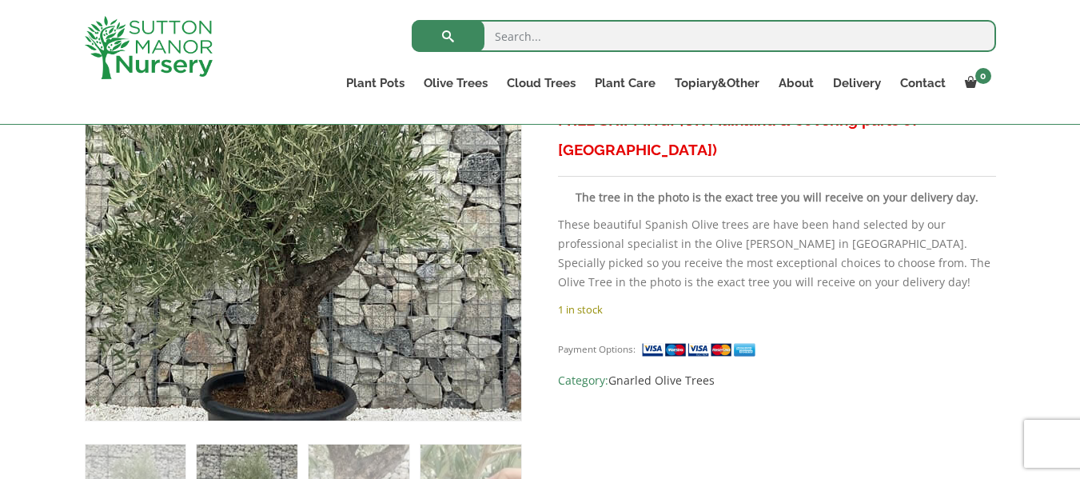
click at [375, 245] on img at bounding box center [258, 180] width 708 height 708
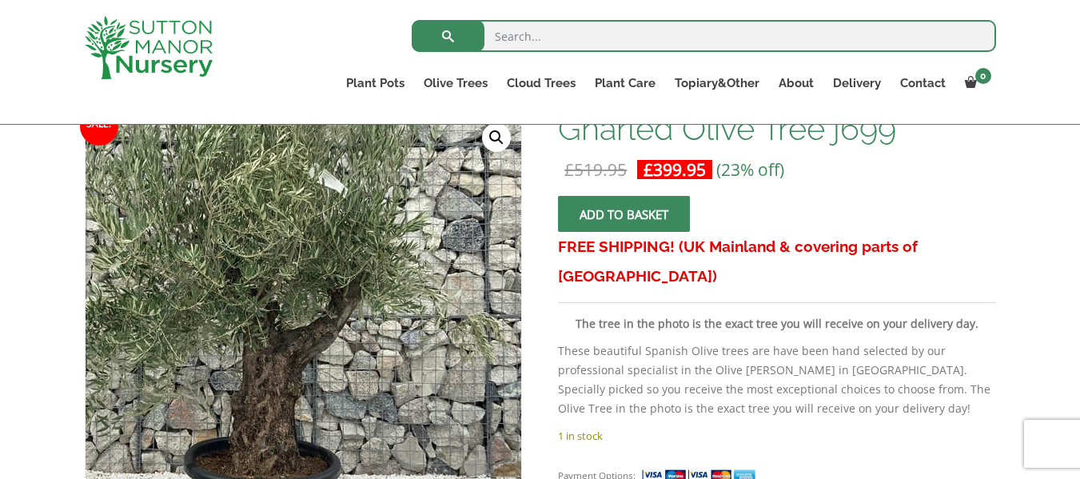
scroll to position [256, 0]
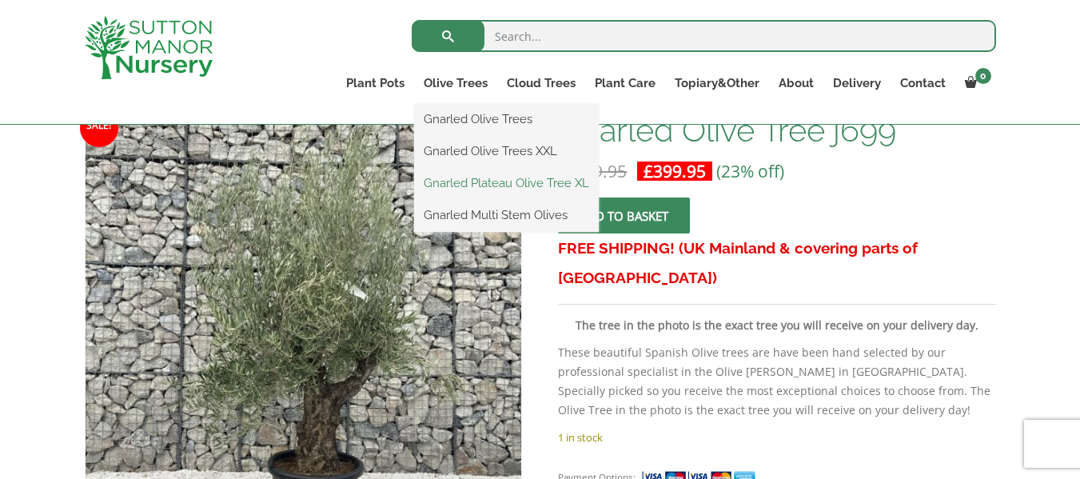
click at [492, 185] on link "Gnarled Plateau Olive Tree XL" at bounding box center [506, 183] width 185 height 24
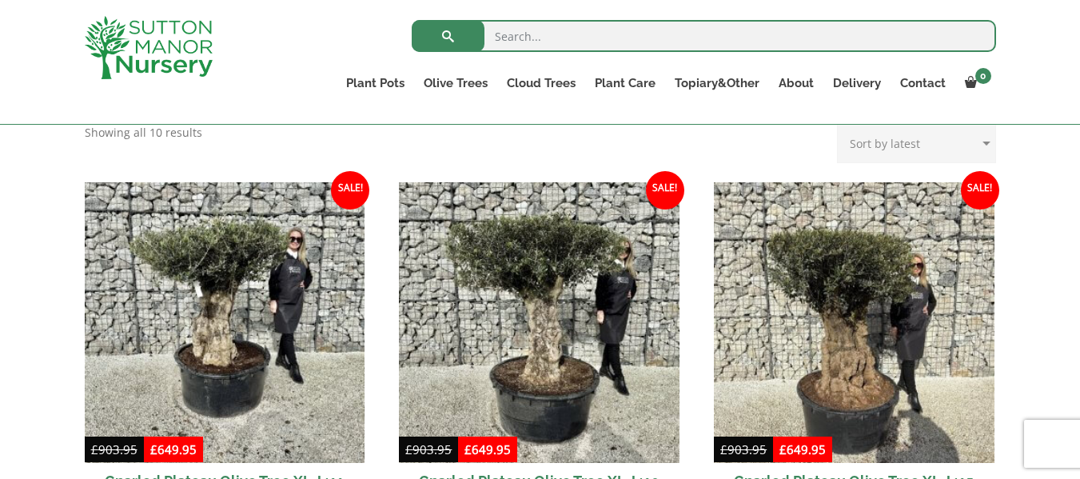
scroll to position [640, 0]
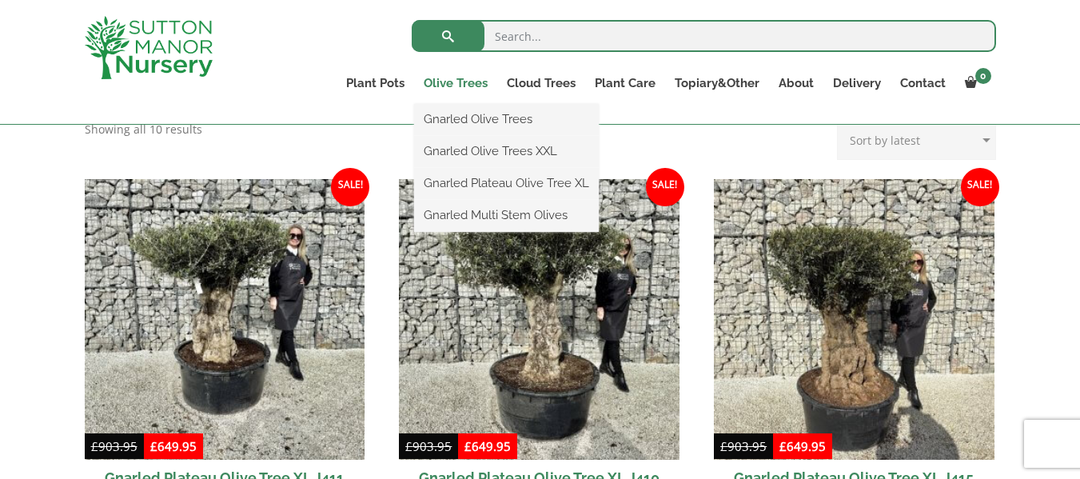
click at [458, 83] on link "Olive Trees" at bounding box center [455, 83] width 83 height 22
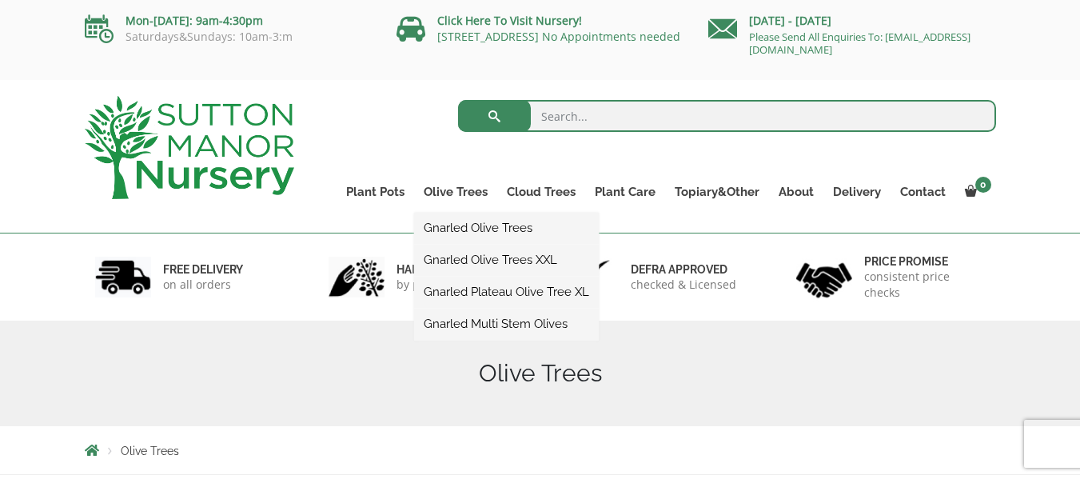
click at [512, 263] on link "Gnarled Olive Trees XXL" at bounding box center [506, 260] width 185 height 24
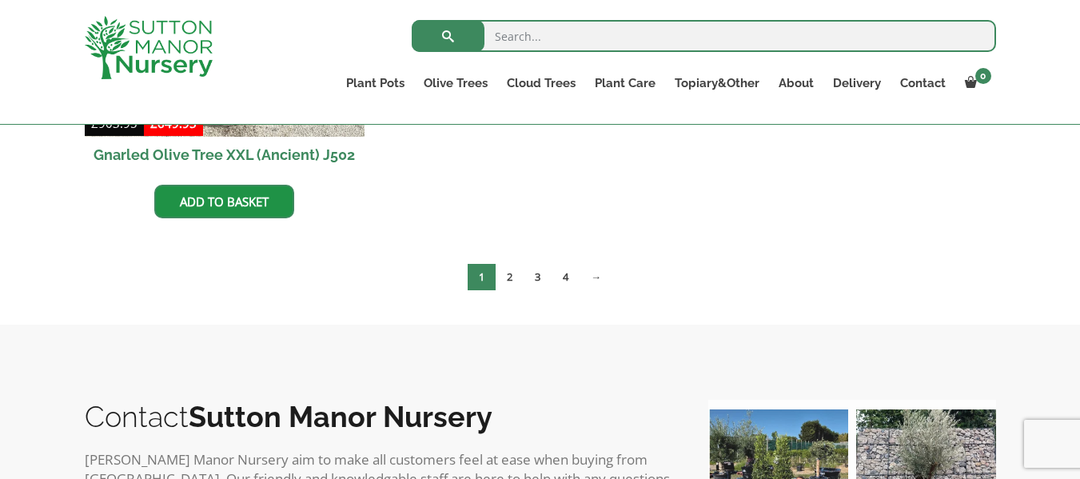
scroll to position [3070, 0]
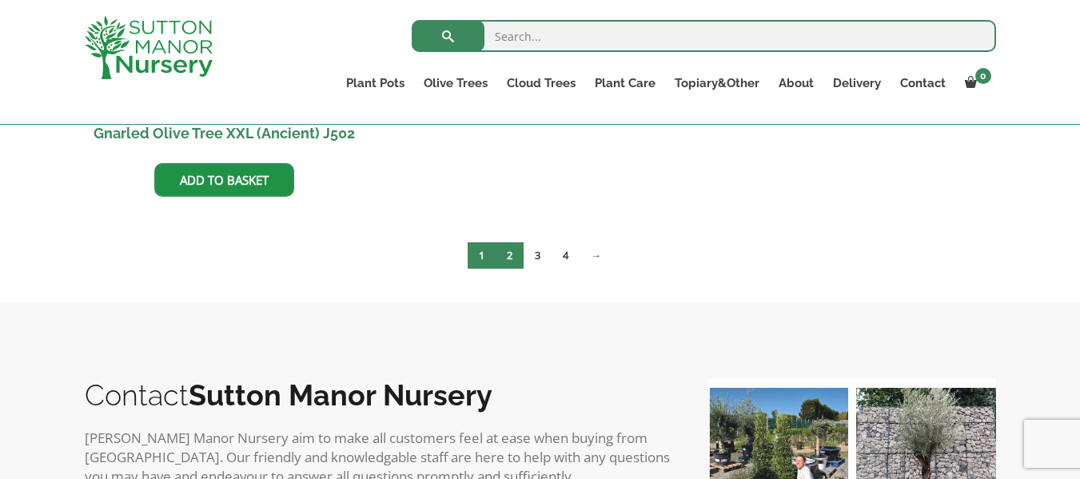
click at [512, 255] on link "2" at bounding box center [510, 255] width 28 height 26
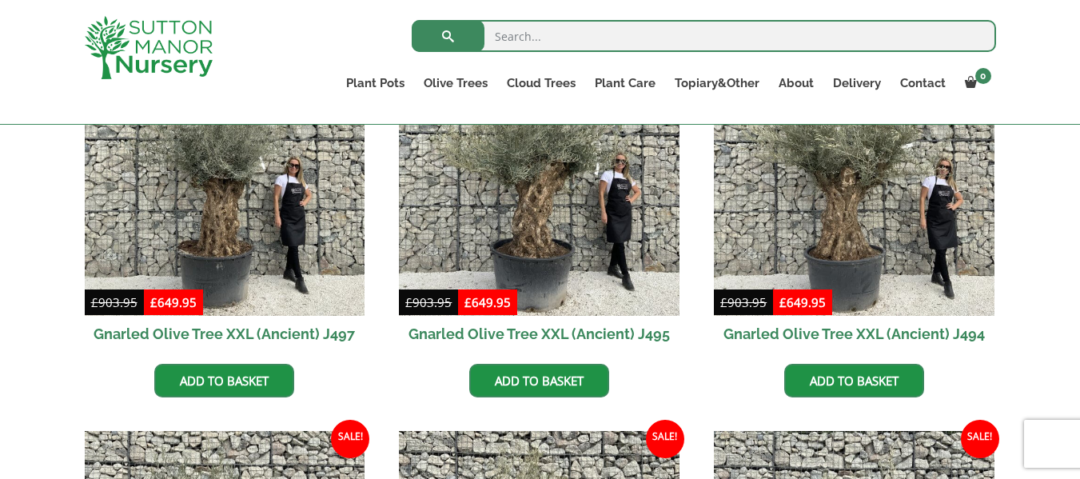
scroll to position [895, 0]
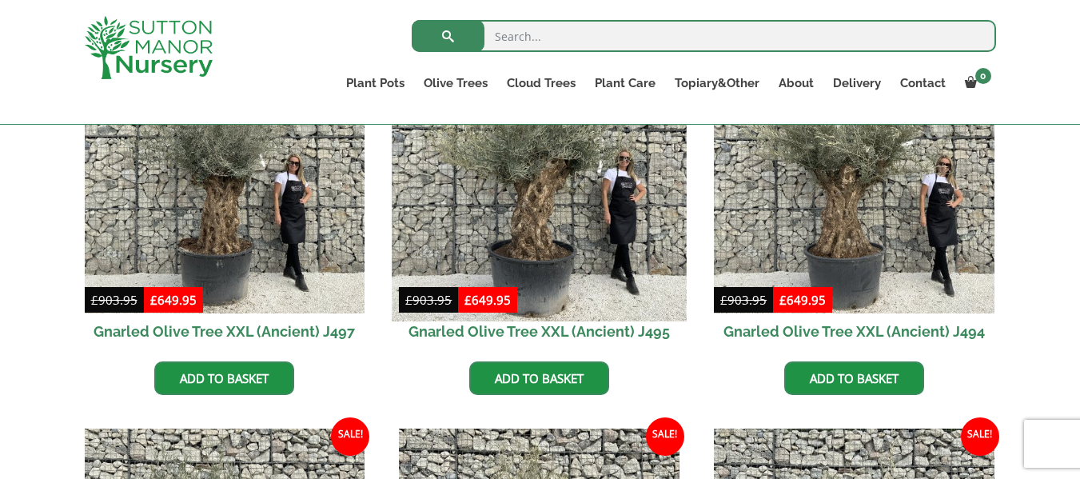
click at [530, 209] on img at bounding box center [540, 173] width 294 height 294
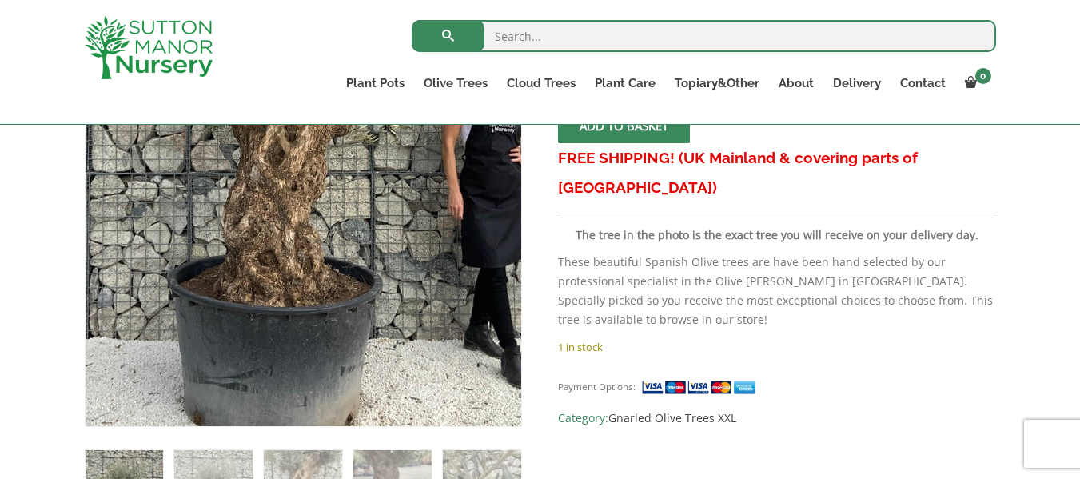
scroll to position [384, 0]
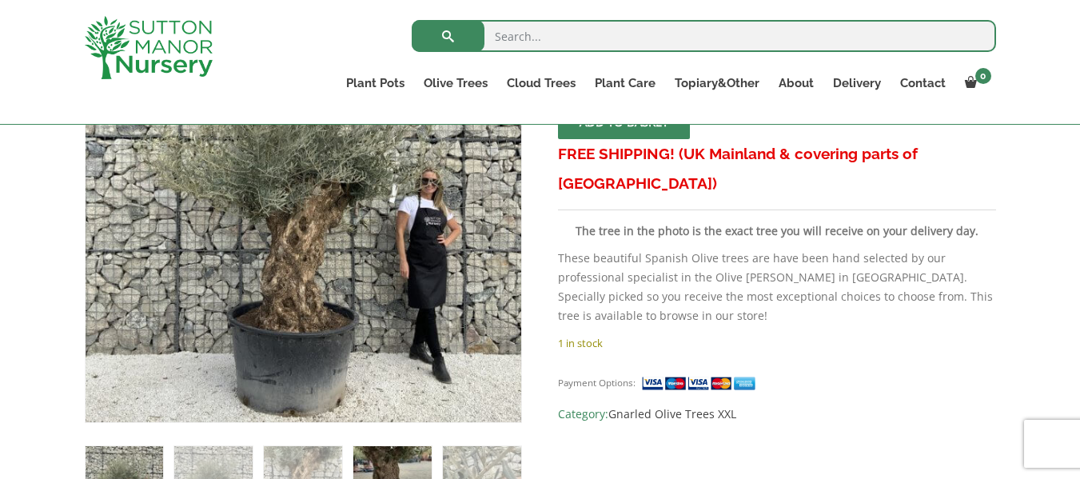
click at [378, 455] on img at bounding box center [392, 485] width 78 height 78
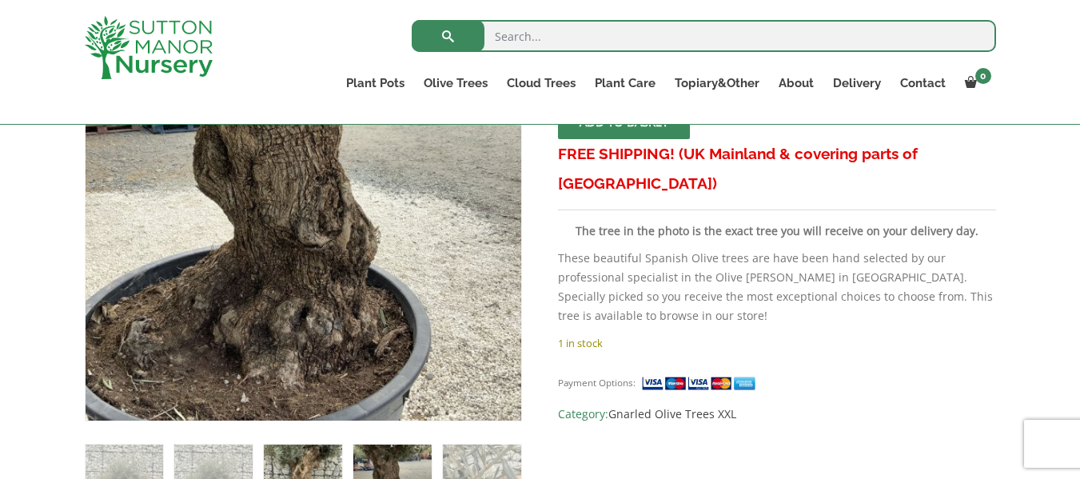
click at [303, 451] on img at bounding box center [303, 483] width 78 height 78
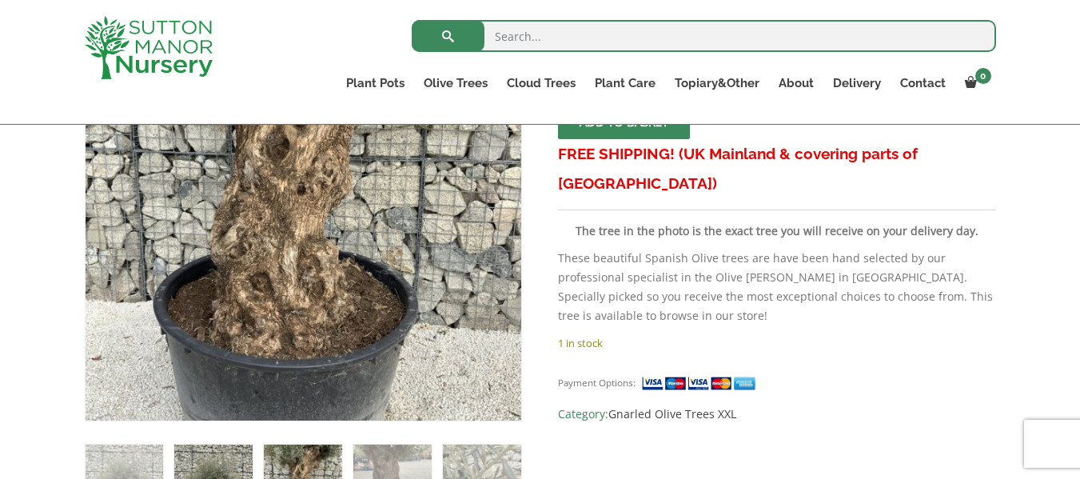
click at [229, 457] on img at bounding box center [213, 483] width 78 height 78
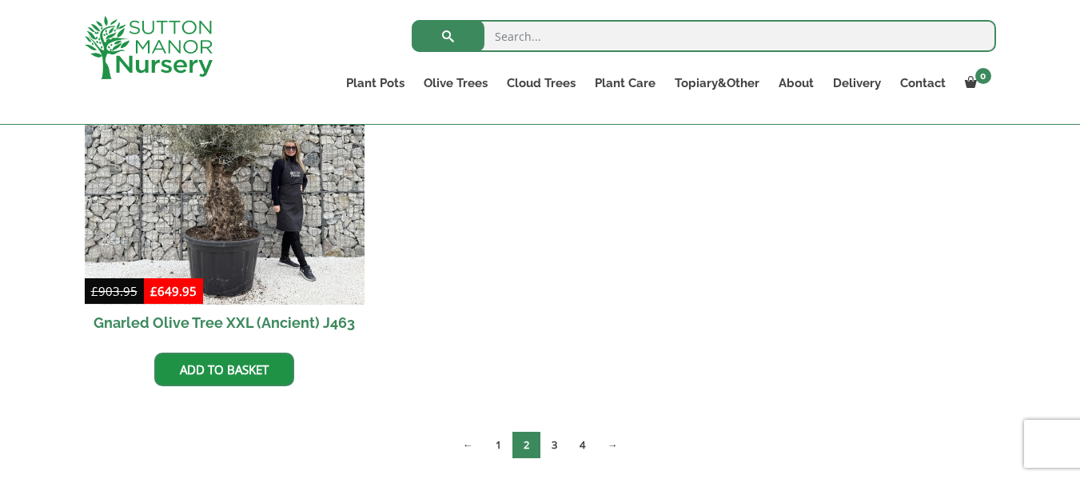
scroll to position [2974, 0]
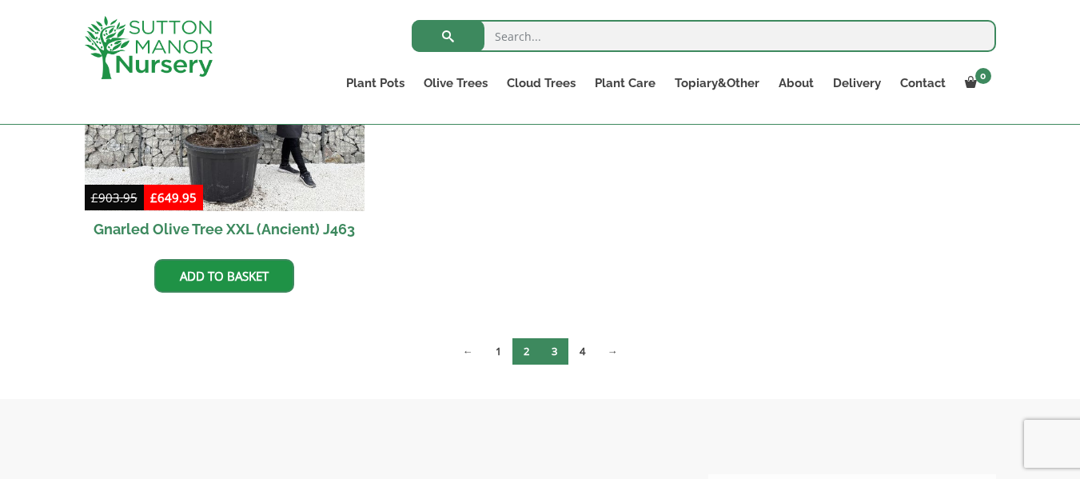
click at [553, 350] on link "3" at bounding box center [554, 351] width 28 height 26
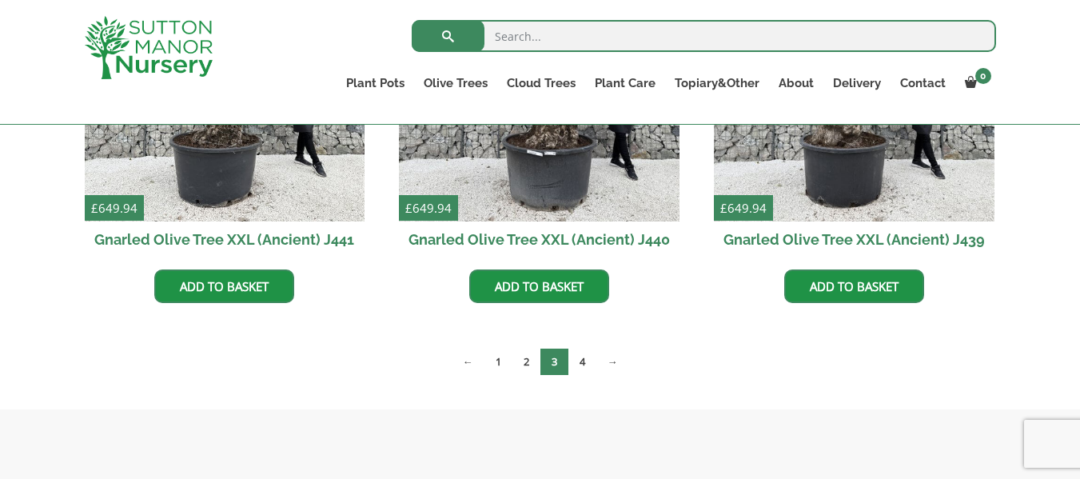
scroll to position [2654, 0]
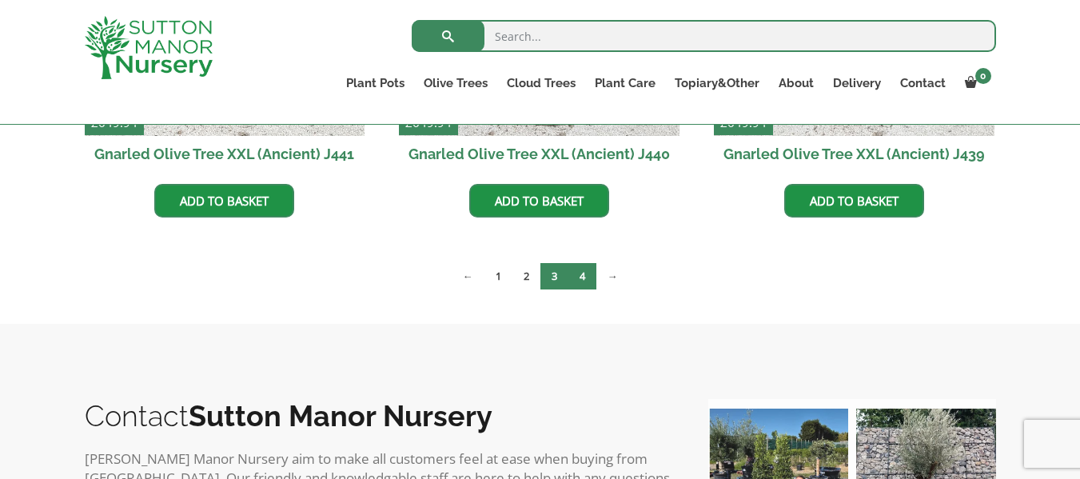
click at [585, 273] on link "4" at bounding box center [582, 276] width 28 height 26
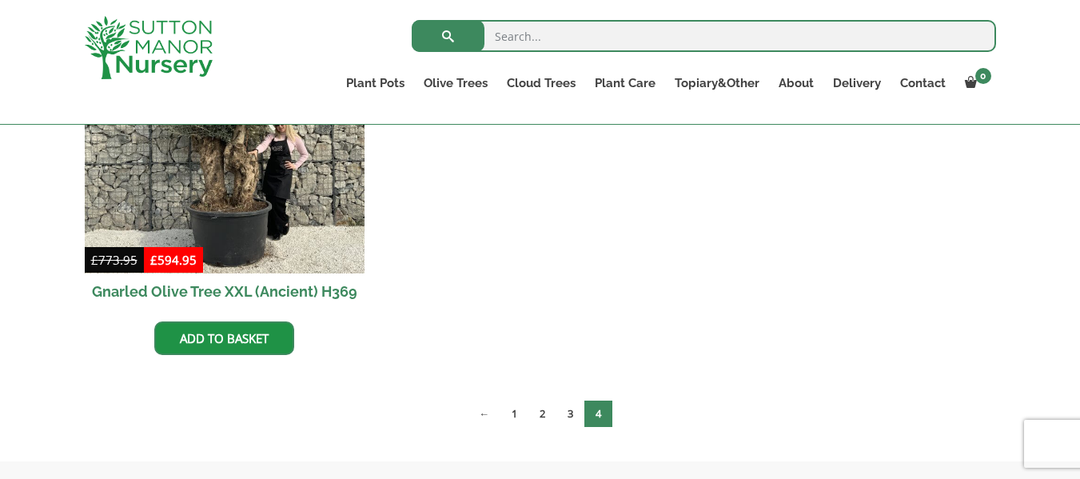
scroll to position [959, 0]
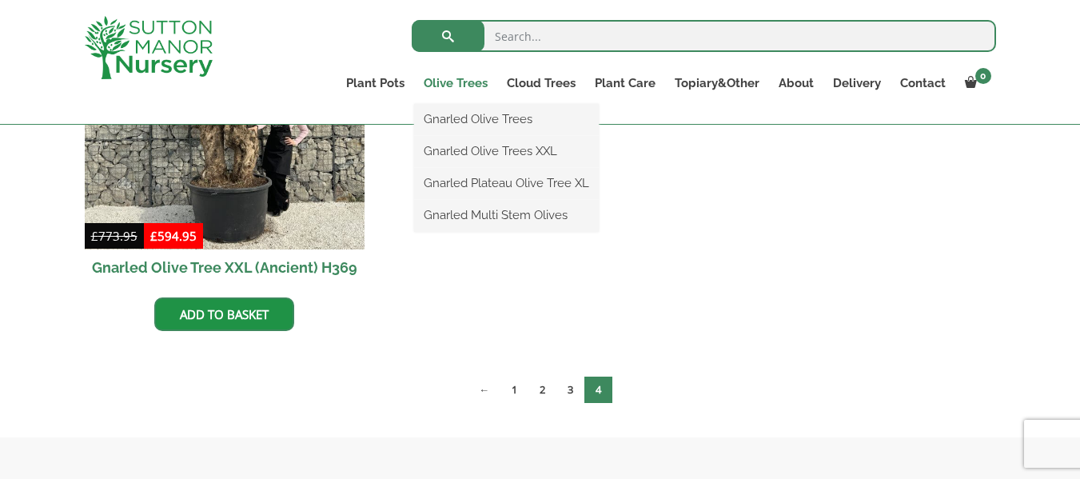
click at [472, 84] on link "Olive Trees" at bounding box center [455, 83] width 83 height 22
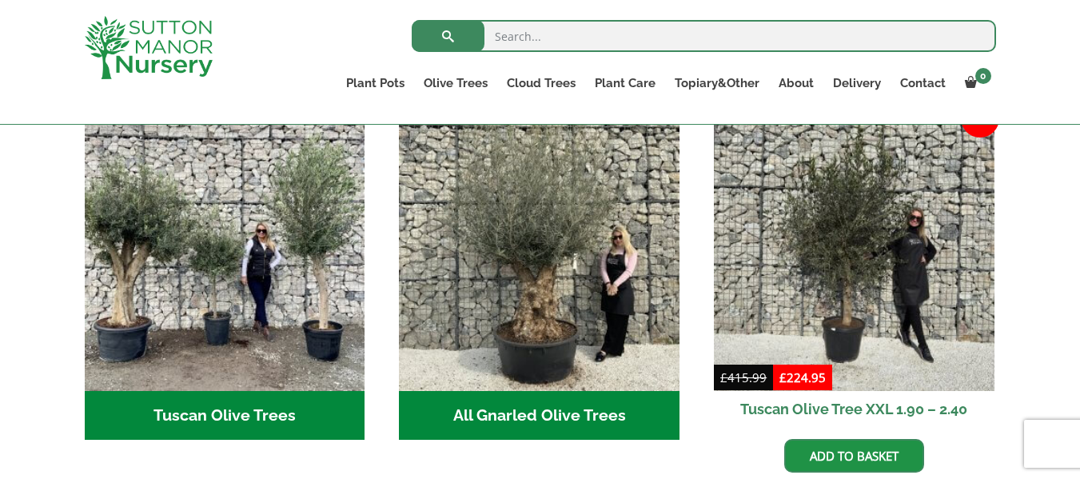
scroll to position [576, 0]
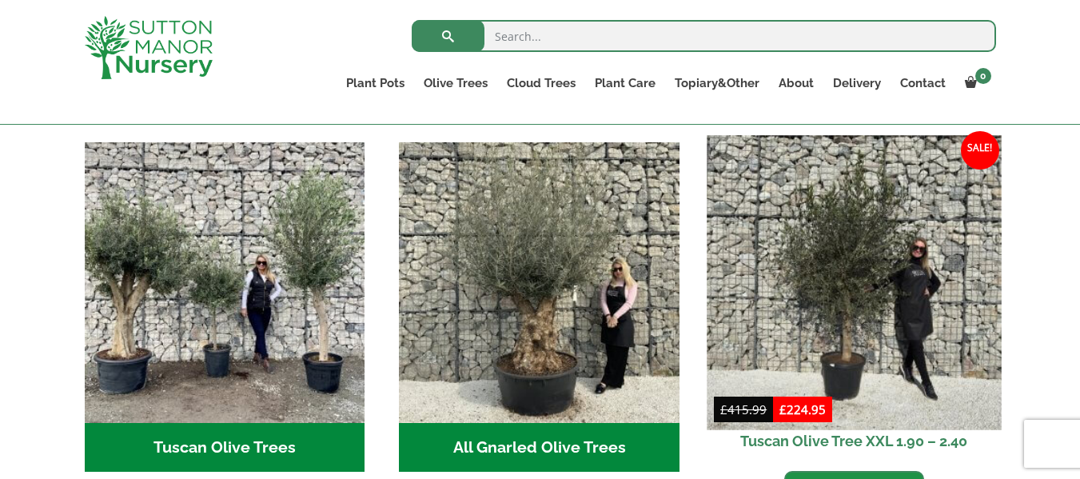
click at [846, 269] on img at bounding box center [854, 282] width 294 height 294
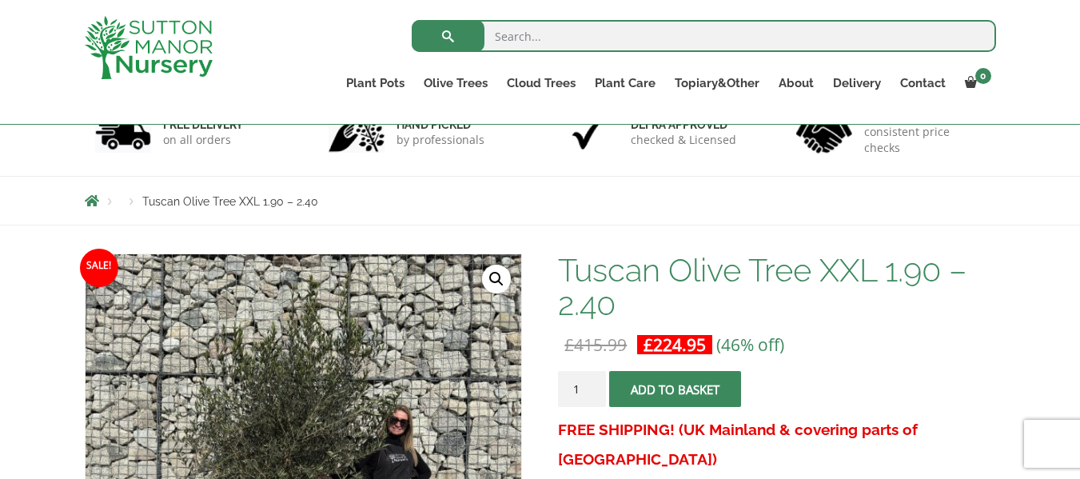
scroll to position [96, 0]
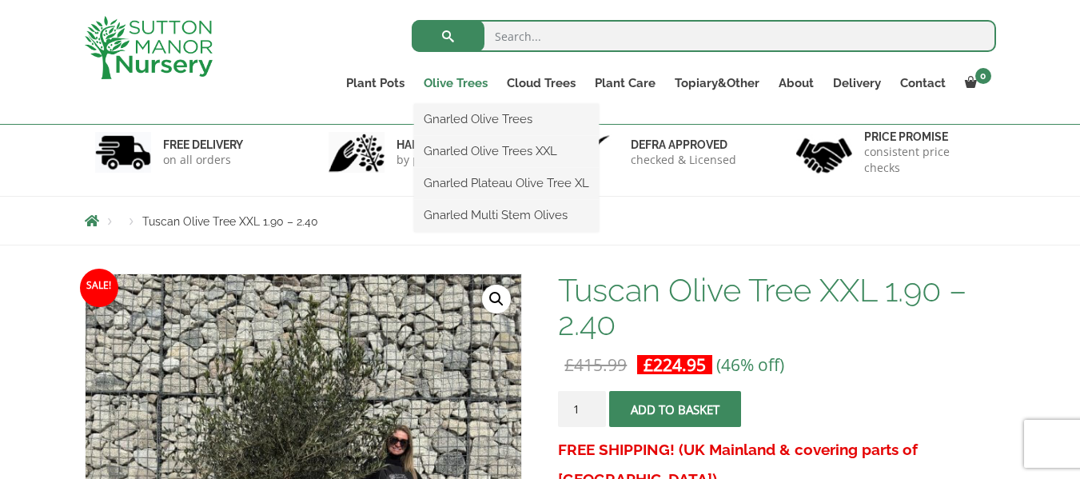
click at [467, 84] on link "Olive Trees" at bounding box center [455, 83] width 83 height 22
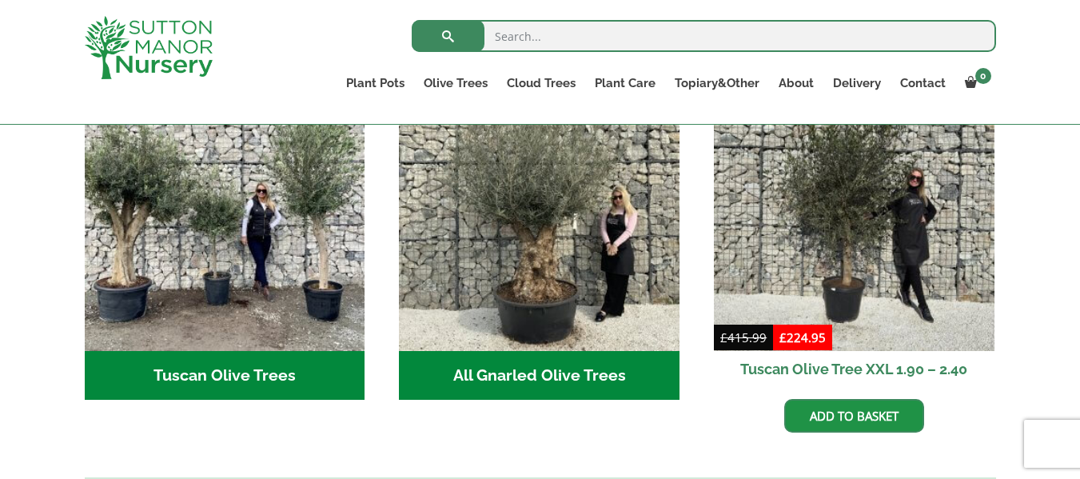
scroll to position [608, 0]
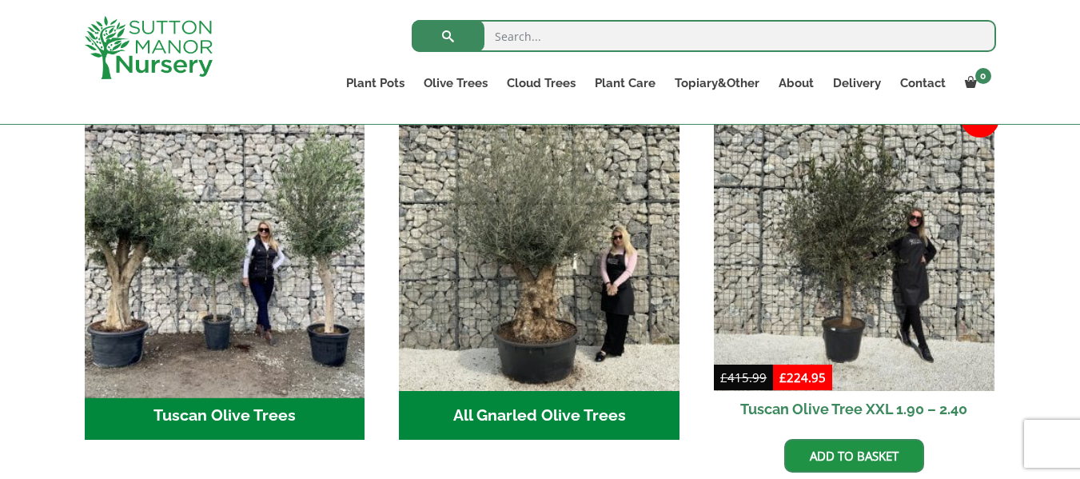
click at [316, 278] on img "Visit product category Tuscan Olive Trees" at bounding box center [225, 250] width 294 height 294
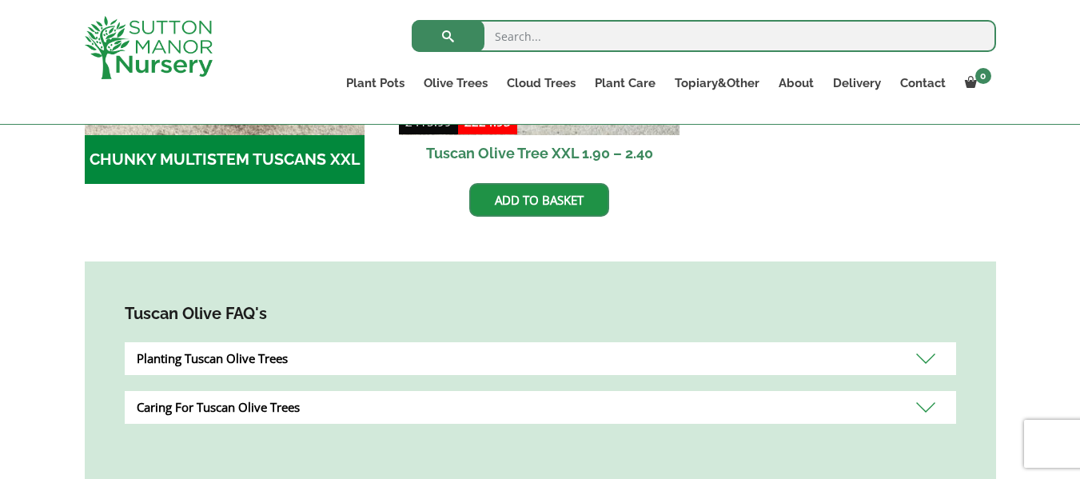
scroll to position [544, 0]
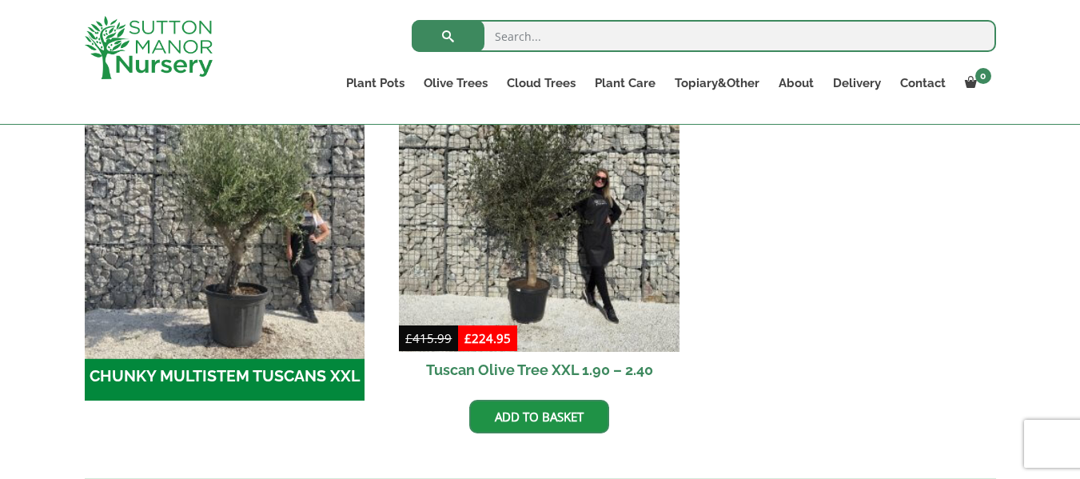
click at [289, 255] on img "Visit product category CHUNKY MULTISTEM TUSCANS XXL" at bounding box center [225, 211] width 294 height 294
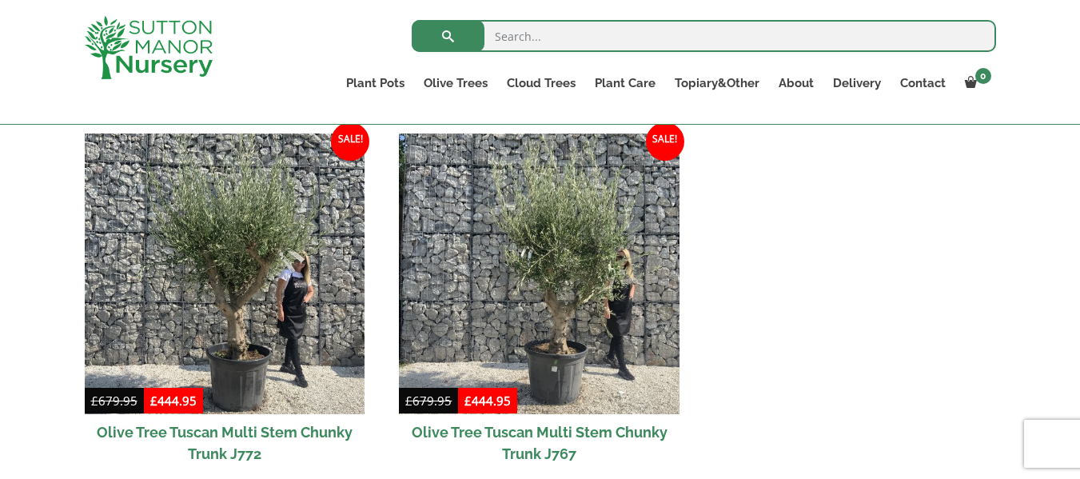
scroll to position [1215, 0]
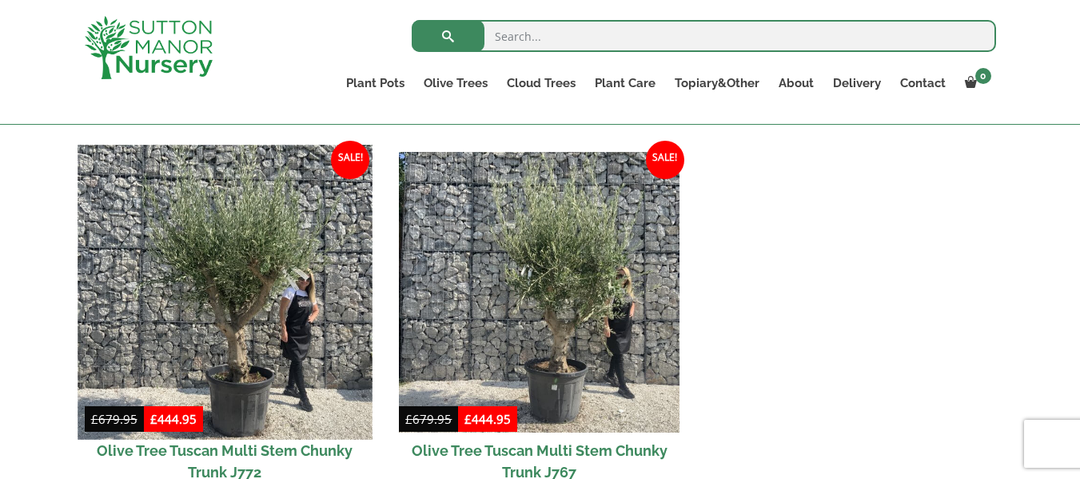
click at [244, 286] on img at bounding box center [225, 292] width 294 height 294
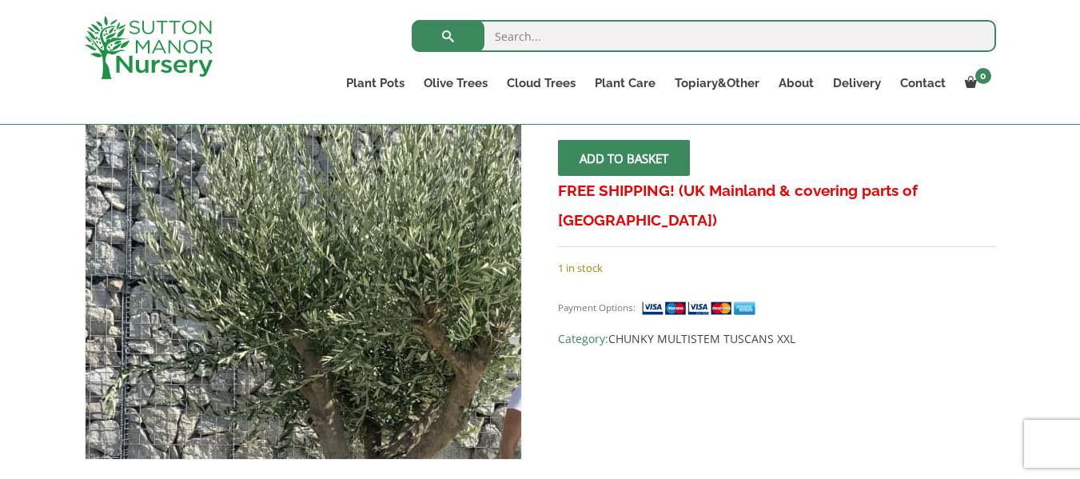
scroll to position [416, 0]
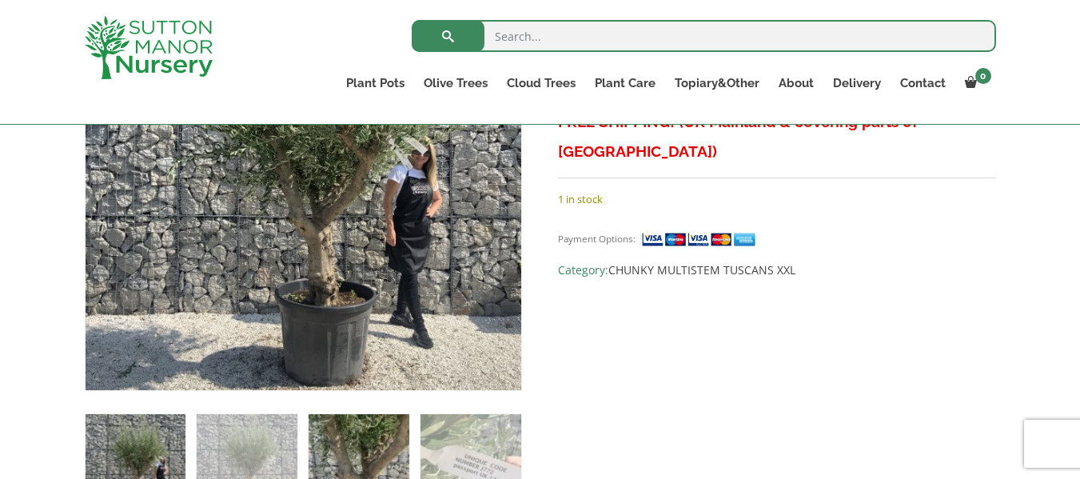
click at [375, 460] on img at bounding box center [359, 464] width 100 height 100
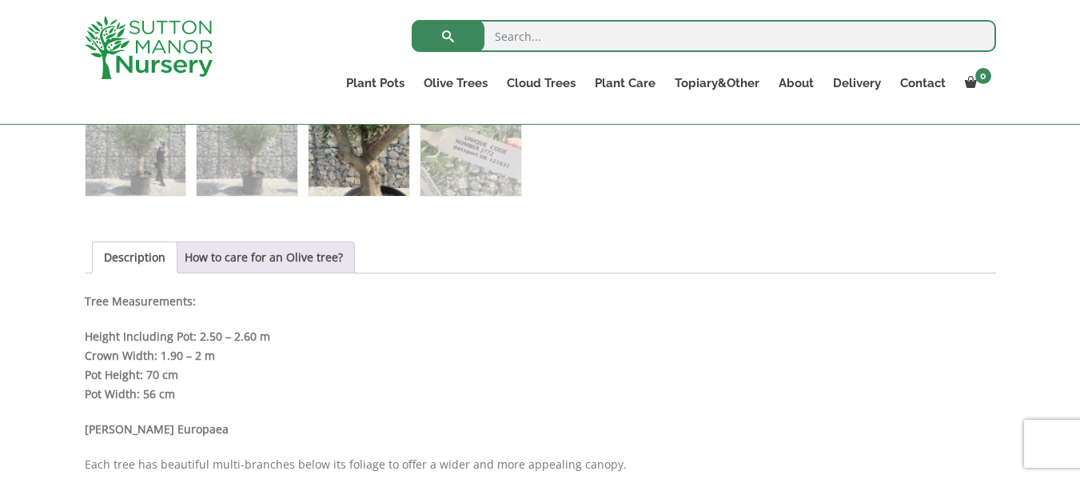
scroll to position [799, 0]
